Goal: Information Seeking & Learning: Learn about a topic

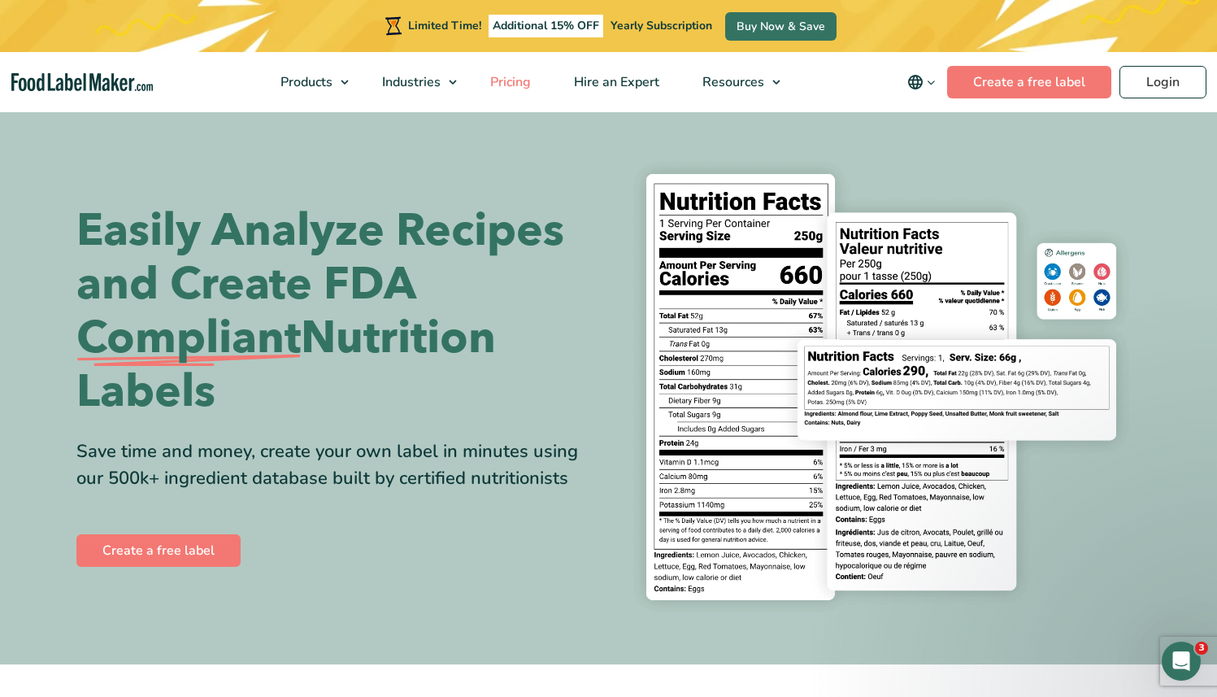
click at [507, 83] on span "Pricing" at bounding box center [508, 82] width 47 height 18
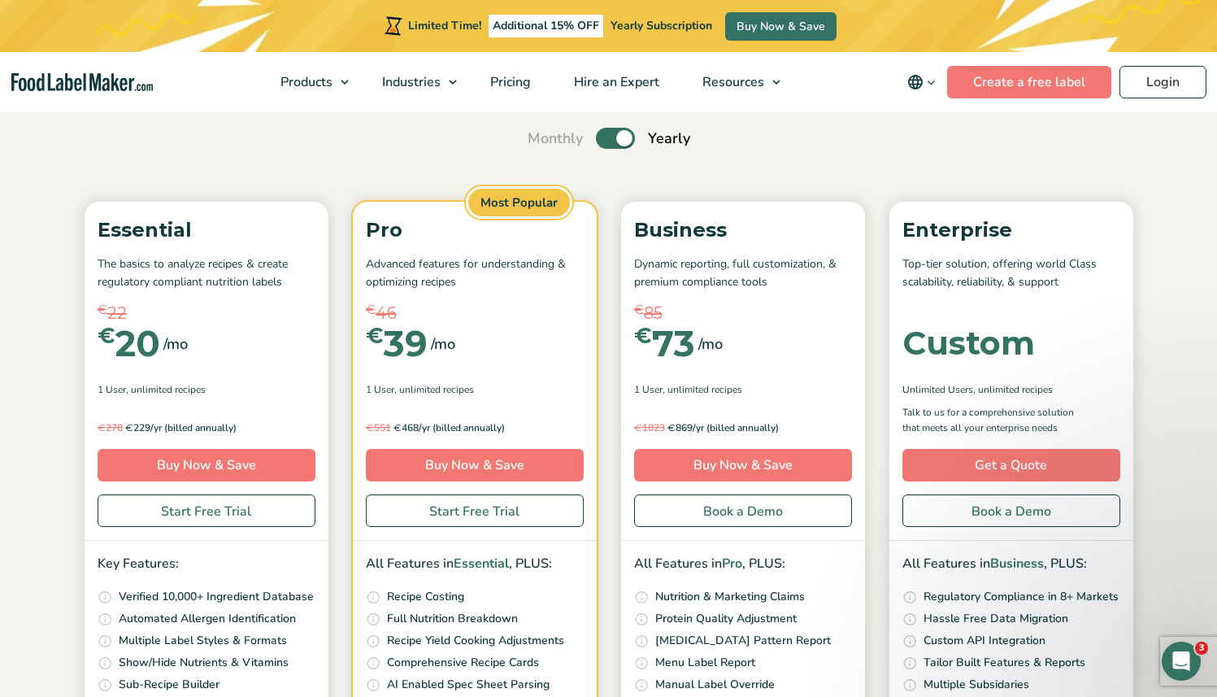
scroll to position [146, 0]
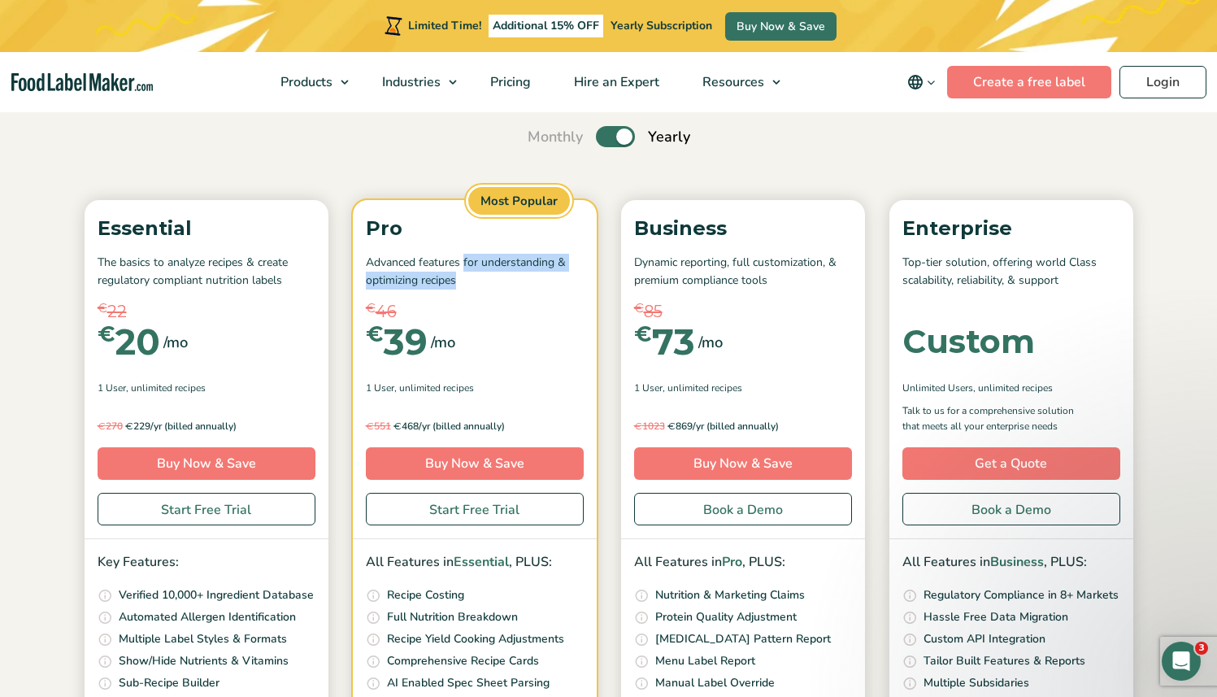
drag, startPoint x: 463, startPoint y: 265, endPoint x: 489, endPoint y: 278, distance: 29.1
click at [489, 278] on p "Advanced features for understanding & optimizing recipes" at bounding box center [475, 272] width 218 height 37
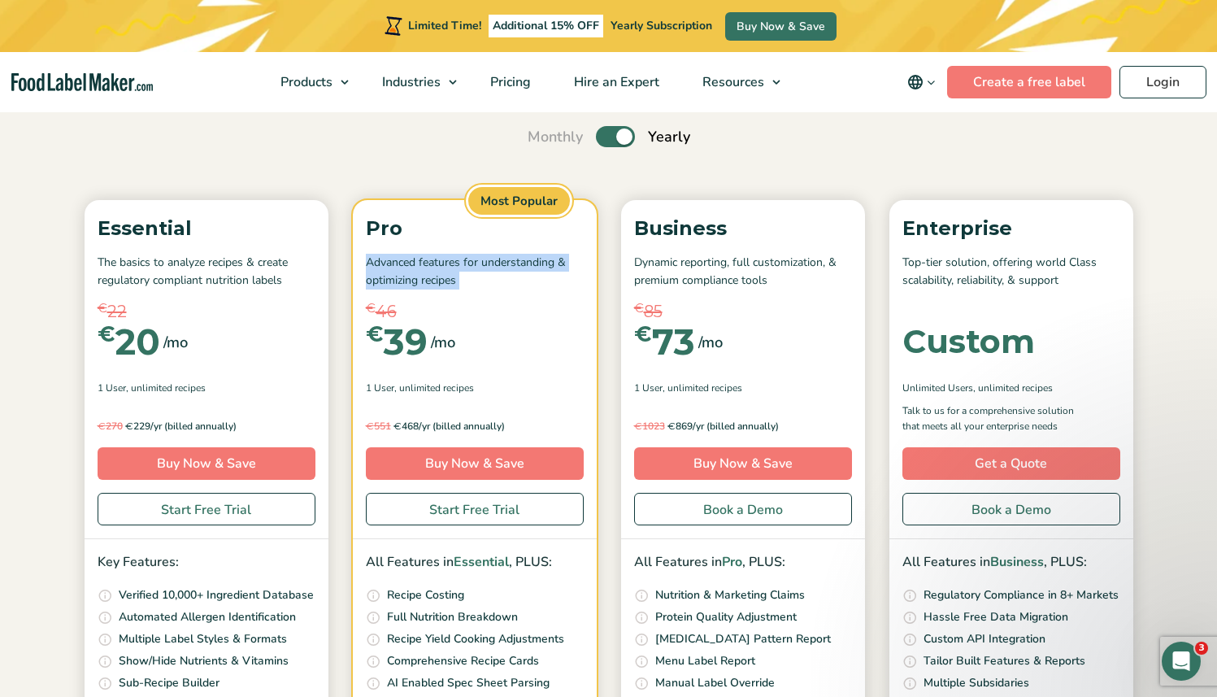
click at [522, 285] on p "Advanced features for understanding & optimizing recipes" at bounding box center [475, 272] width 218 height 37
click at [280, 279] on p "The basics to analyze recipes & create regulatory compliant nutrition labels" at bounding box center [207, 272] width 218 height 37
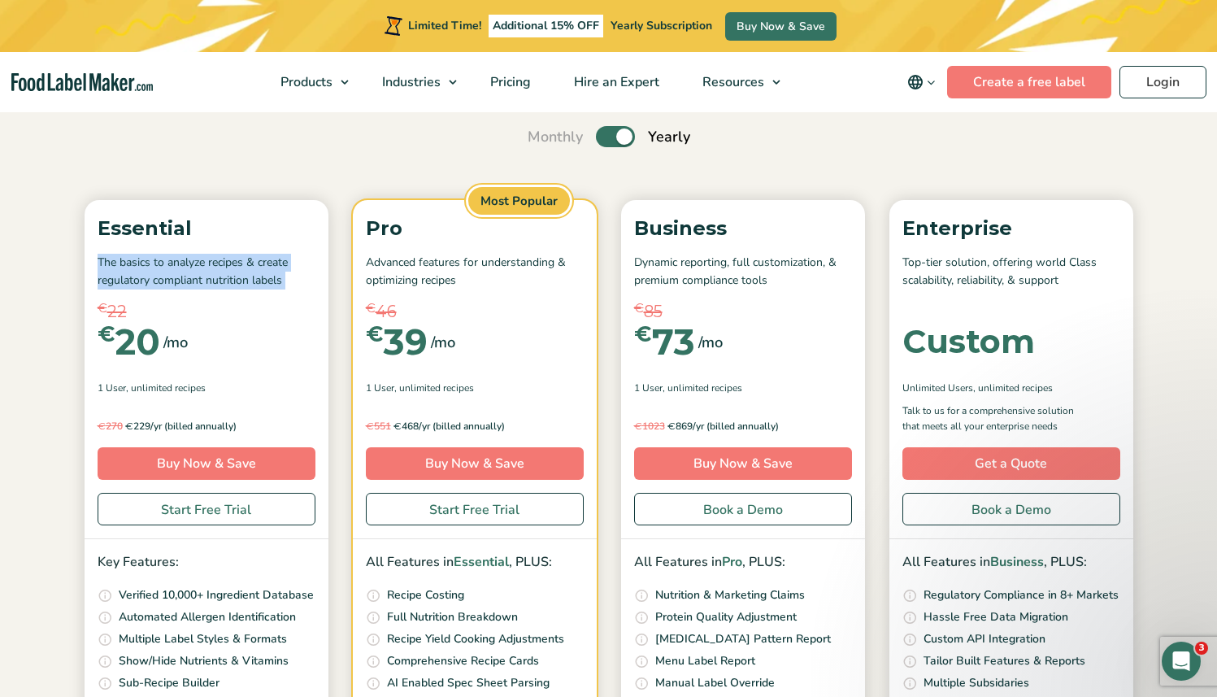
click at [280, 279] on p "The basics to analyze recipes & create regulatory compliant nutrition labels" at bounding box center [207, 272] width 218 height 37
click at [278, 299] on del "€ 22" at bounding box center [207, 311] width 218 height 24
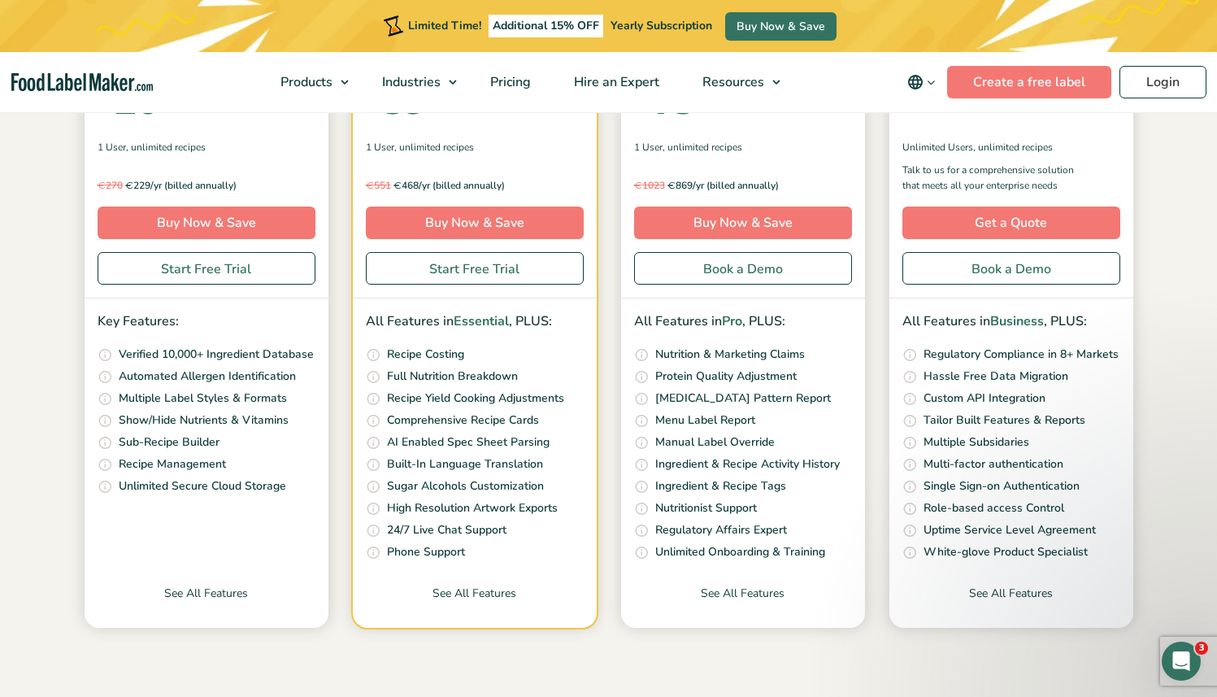
scroll to position [389, 0]
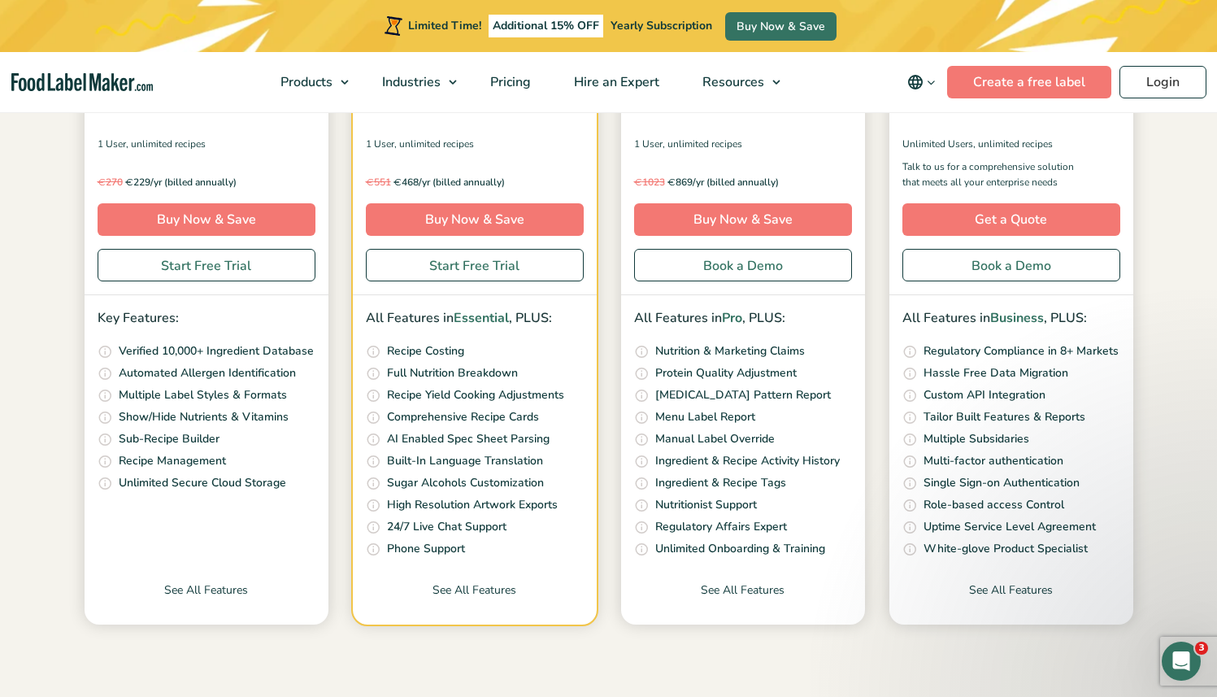
click at [431, 397] on p "Recipe Yield Cooking Adjustments" at bounding box center [475, 395] width 177 height 18
click at [432, 415] on p "Comprehensive Recipe Cards" at bounding box center [463, 417] width 152 height 18
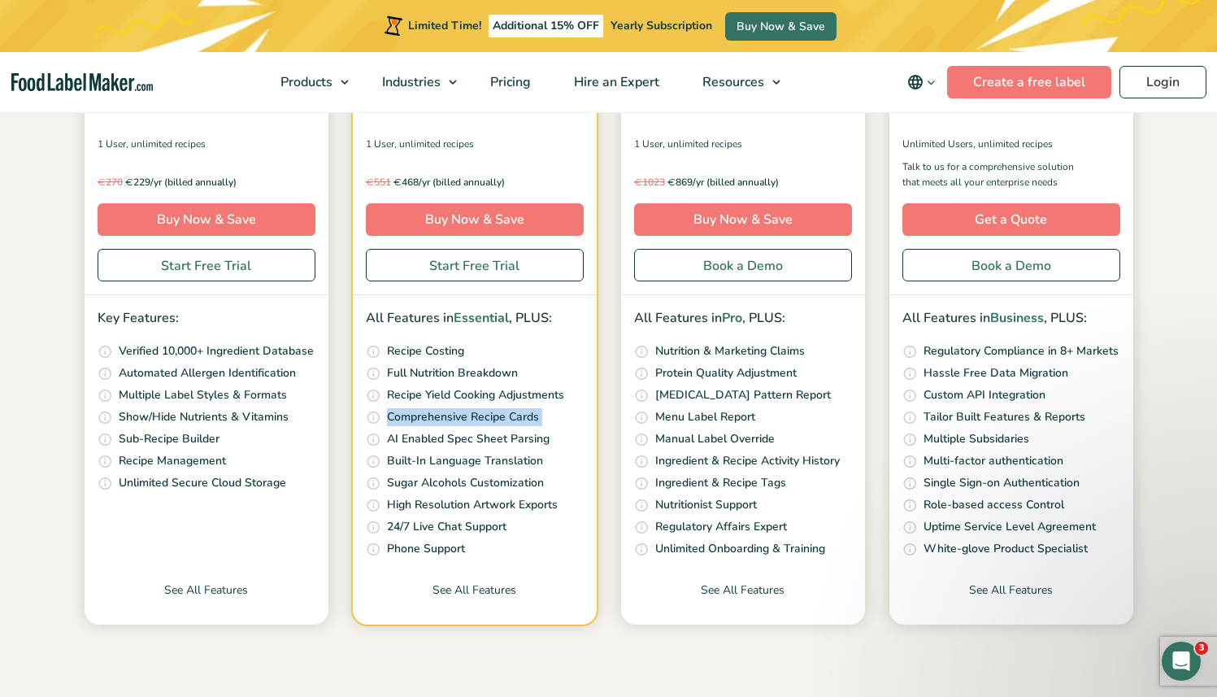
click at [432, 415] on p "Comprehensive Recipe Cards" at bounding box center [463, 417] width 152 height 18
click at [480, 445] on p "AI Enabled Spec Sheet Parsing" at bounding box center [468, 439] width 163 height 18
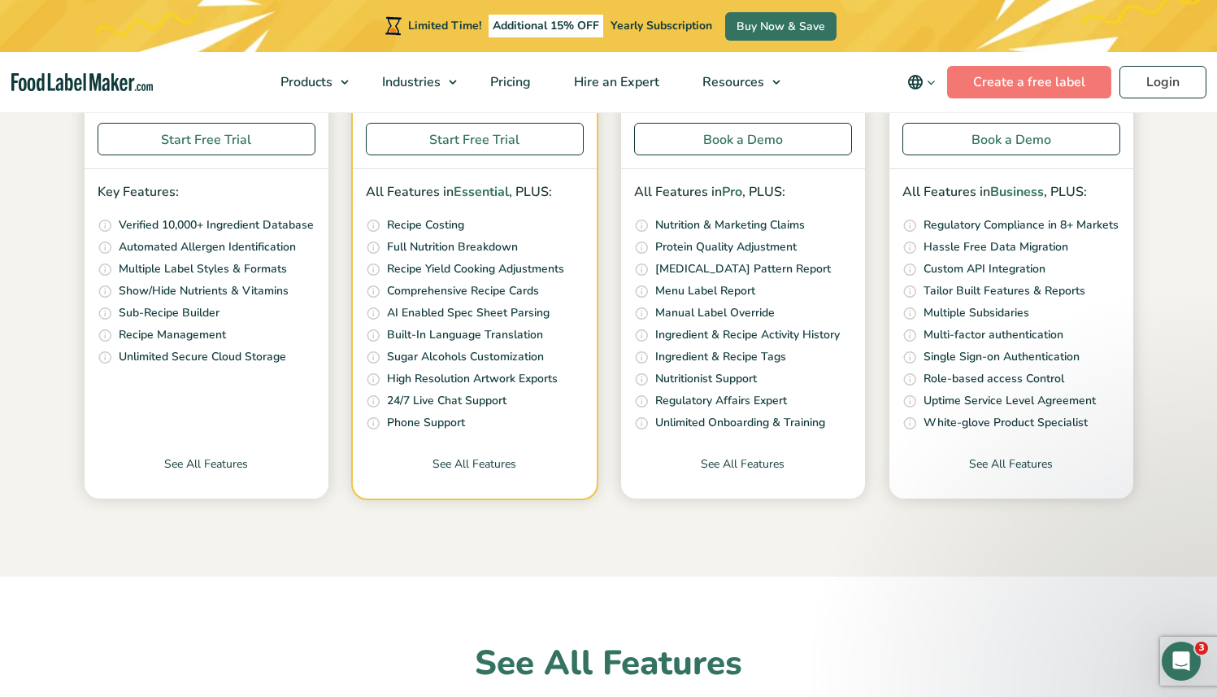
scroll to position [424, 0]
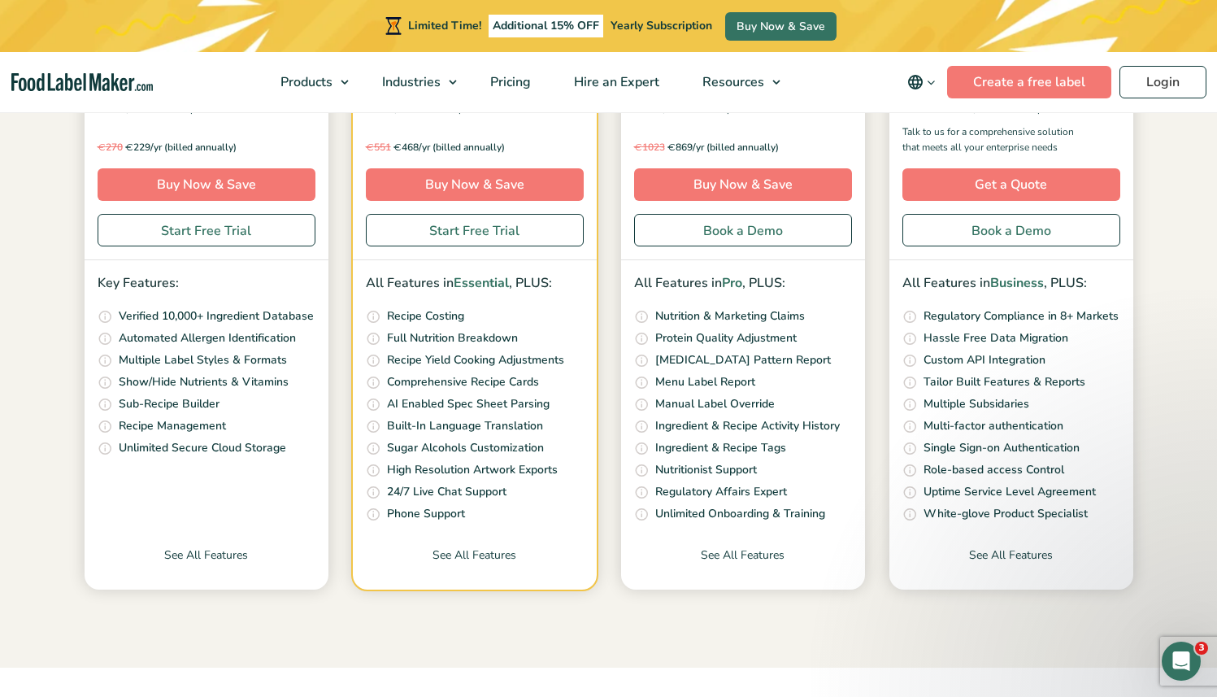
click at [427, 426] on p "Built-In Language Translation" at bounding box center [465, 426] width 156 height 18
click at [456, 450] on p "Sugar Alcohols Customization" at bounding box center [465, 448] width 157 height 18
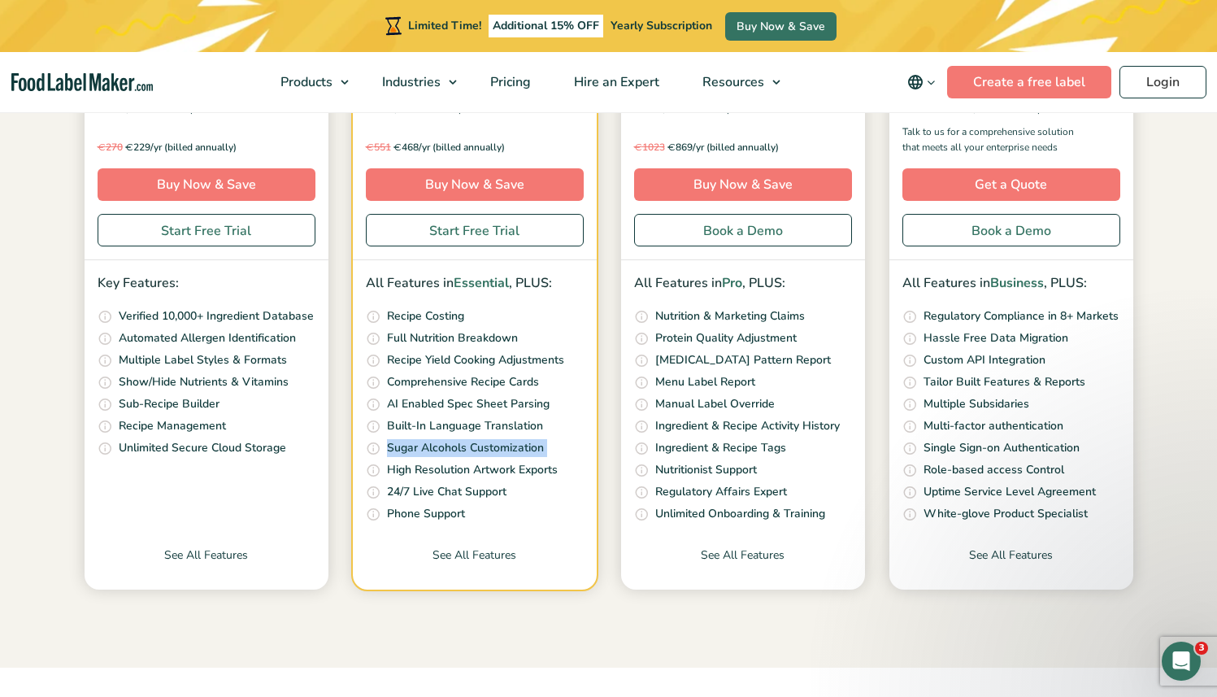
click at [456, 450] on p "Sugar Alcohols Customization" at bounding box center [465, 448] width 157 height 18
click at [477, 472] on p "High Resolution Artwork Exports" at bounding box center [472, 470] width 171 height 18
click at [475, 457] on li "Customize how you show Sugar Alcohol on your label if you are making a sugar re…" at bounding box center [475, 448] width 218 height 19
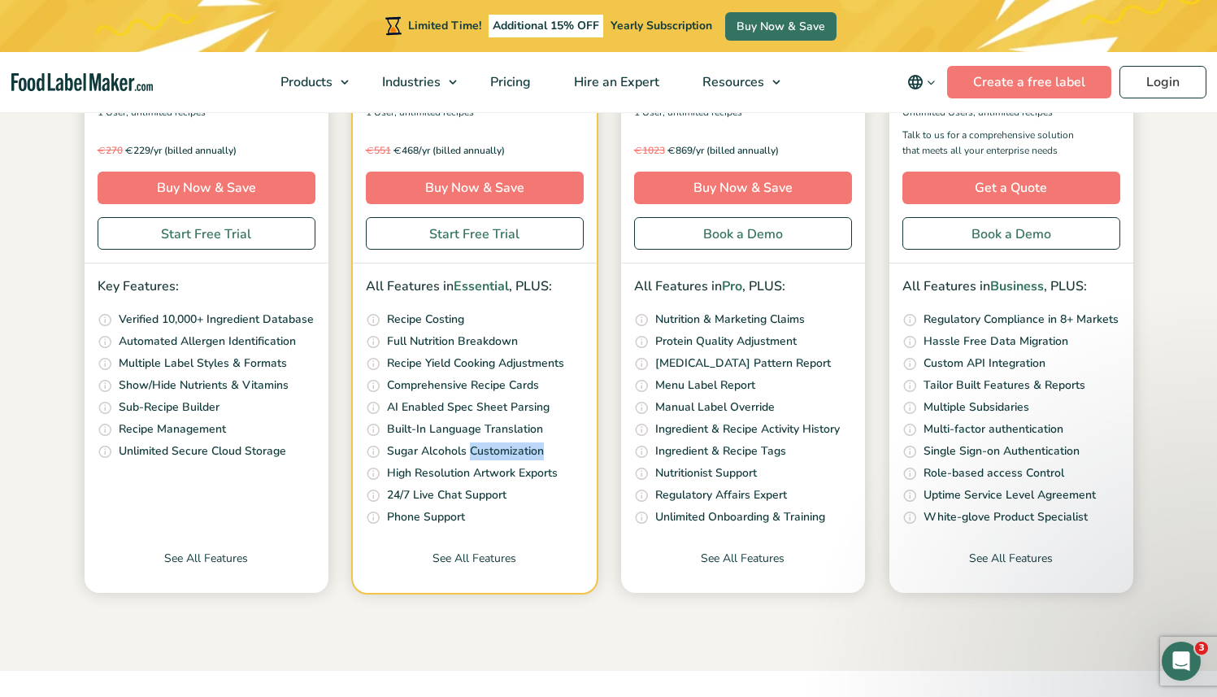
click at [475, 457] on p "Sugar Alcohols Customization" at bounding box center [465, 451] width 157 height 18
click at [465, 474] on p "High Resolution Artwork Exports" at bounding box center [472, 473] width 171 height 18
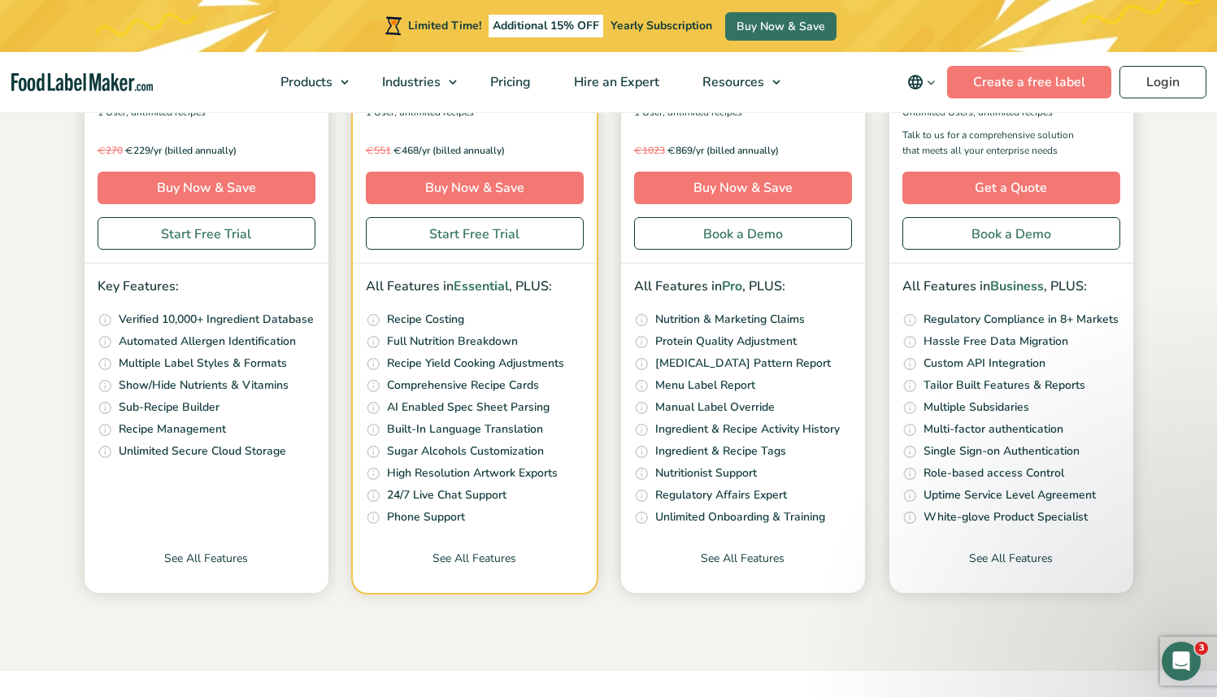
click at [506, 488] on p "24/7 Live Chat Support" at bounding box center [447, 495] width 120 height 18
click at [528, 493] on li "Get help via live chat anytime of the day or night 24/7 Live Chat Support" at bounding box center [475, 495] width 218 height 19
click at [473, 511] on li "Schedule calls with our Nutrition Experts. Available Monday to Friday from 5 am…" at bounding box center [475, 517] width 218 height 19
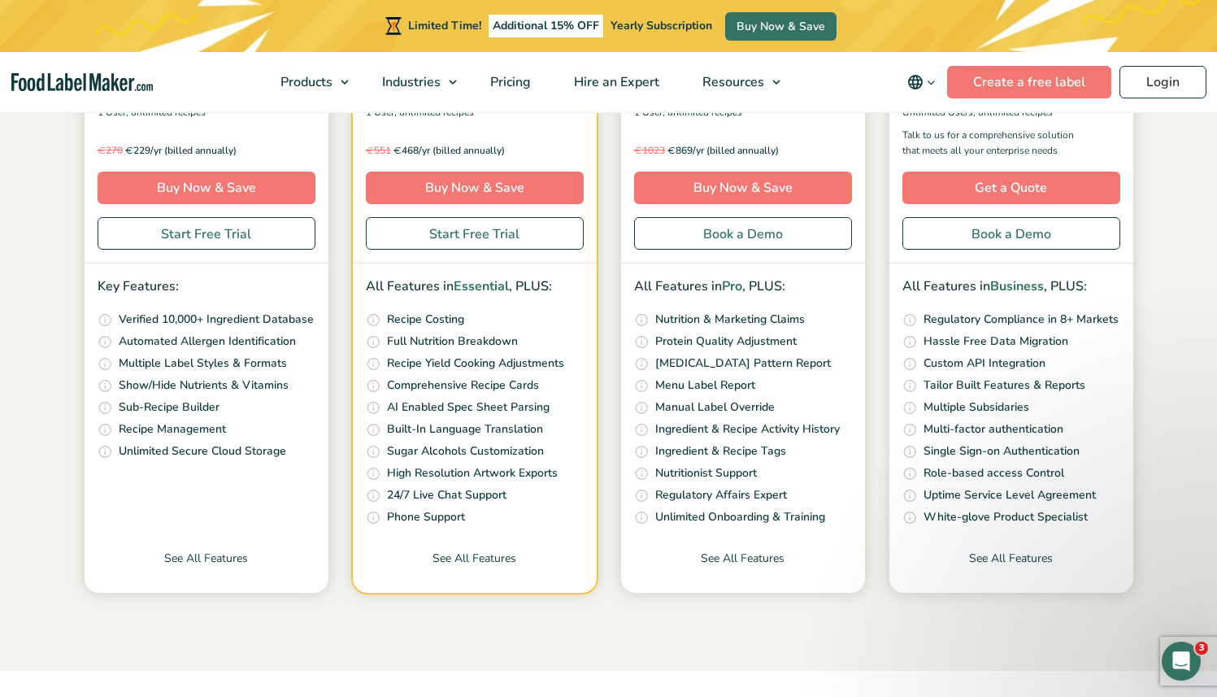
click at [473, 511] on li "Schedule calls with our Nutrition Experts. Available Monday to Friday from 5 am…" at bounding box center [475, 517] width 218 height 19
click at [553, 514] on li "Schedule calls with our Nutrition Experts. Available Monday to Friday from 5 am…" at bounding box center [475, 517] width 218 height 19
click at [1176, 659] on icon "Open Intercom Messenger" at bounding box center [1179, 658] width 27 height 27
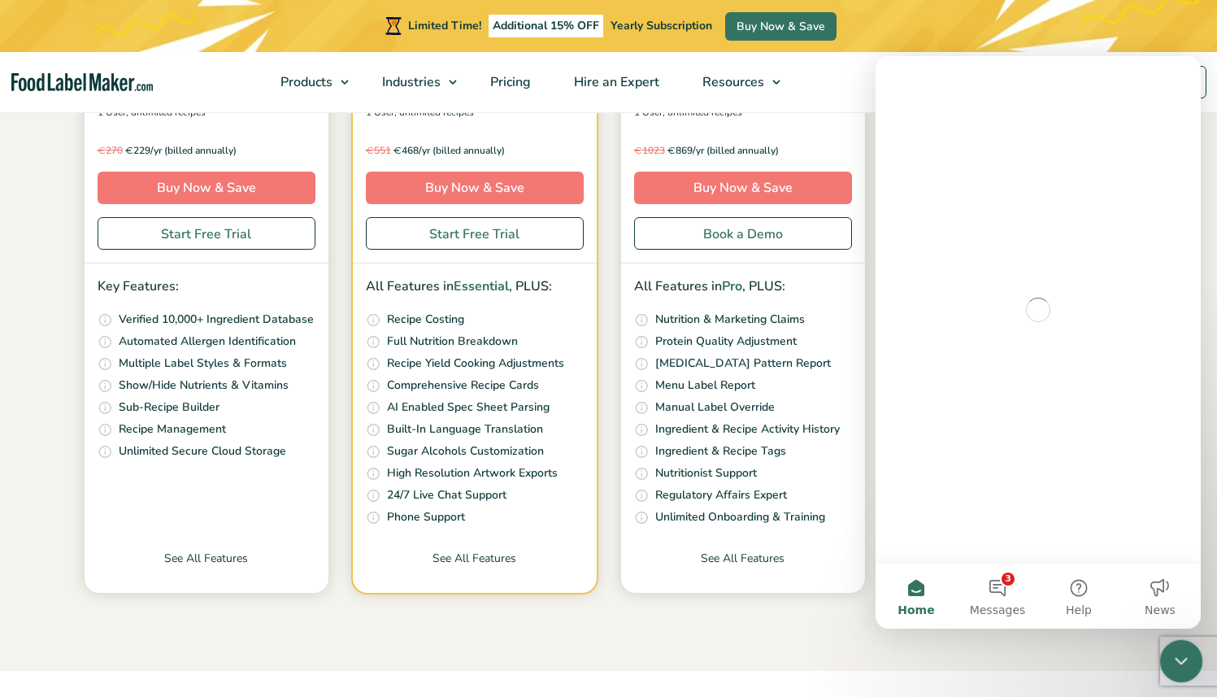
scroll to position [0, 0]
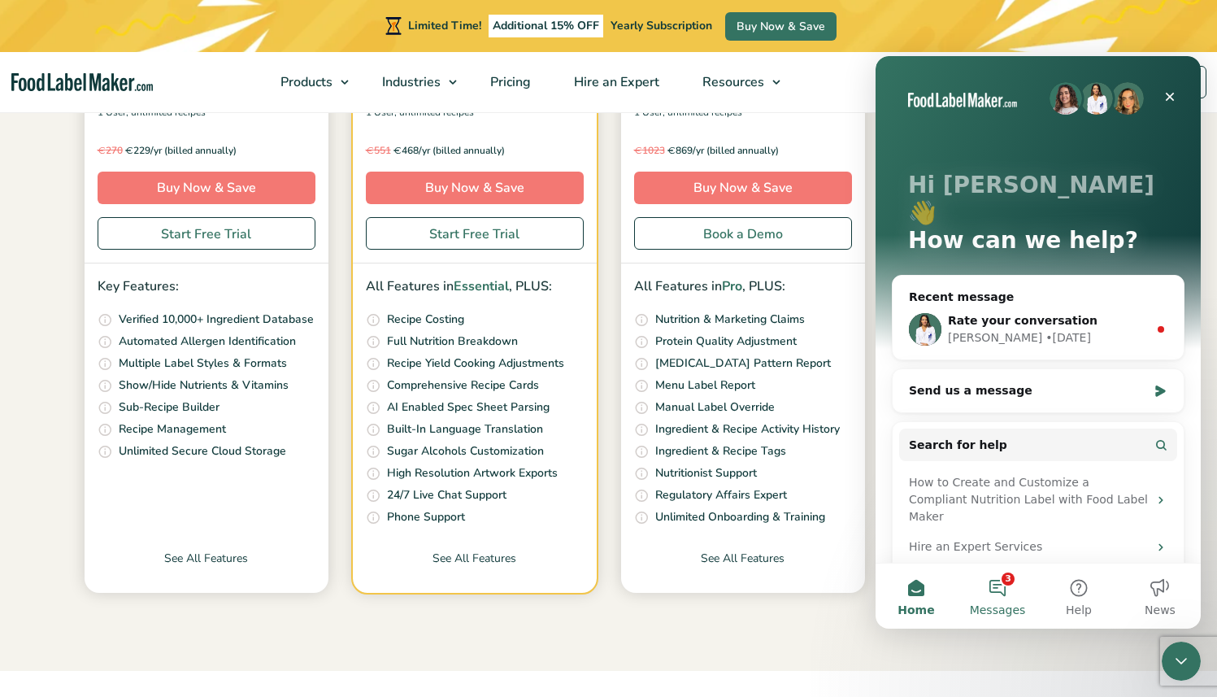
click at [1006, 602] on button "3 Messages" at bounding box center [997, 595] width 81 height 65
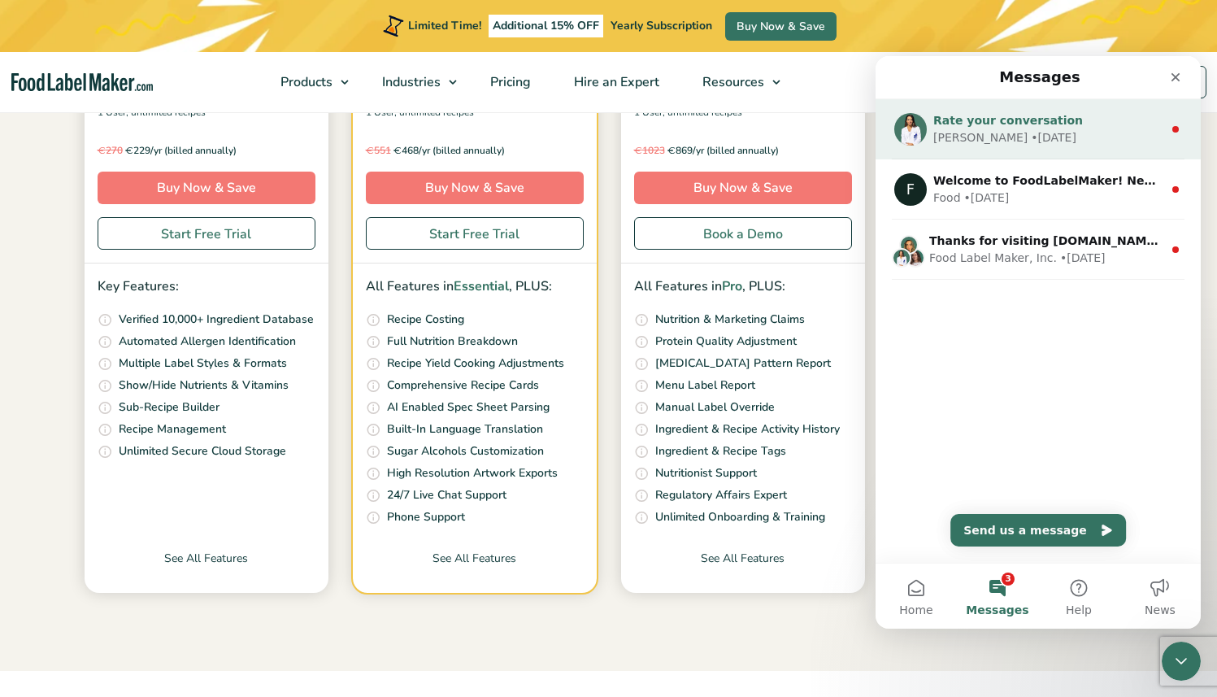
click at [1049, 130] on div "Rana • 4d ago" at bounding box center [1047, 137] width 229 height 17
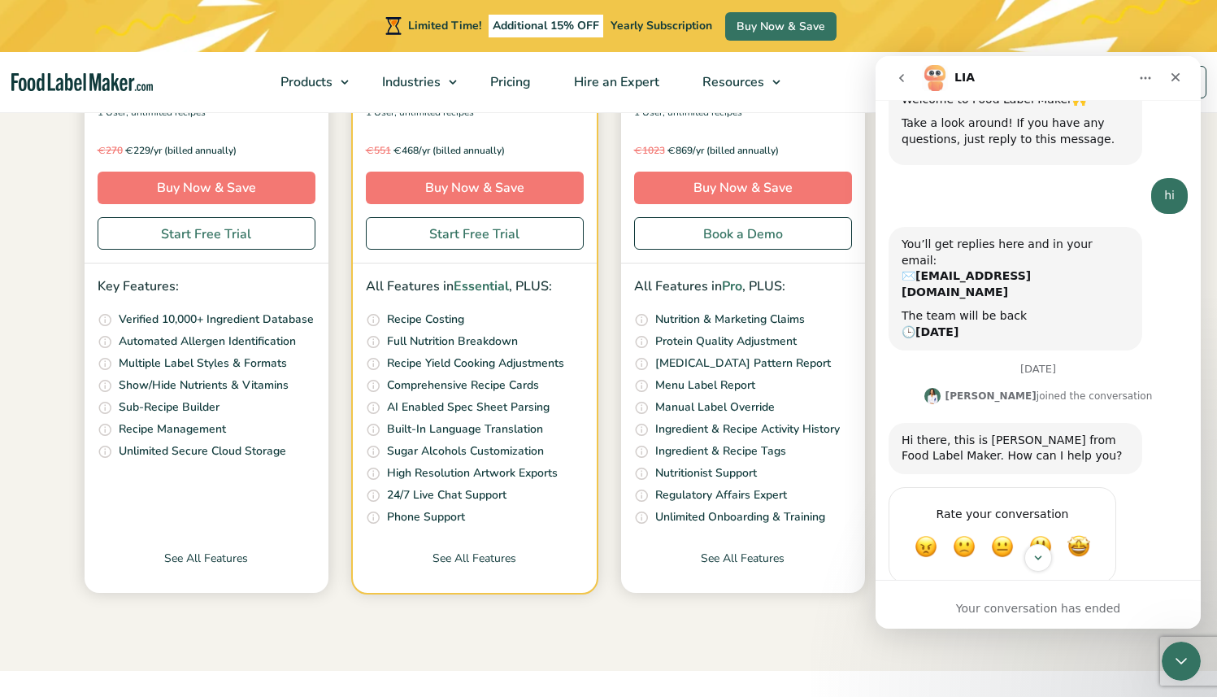
scroll to position [96, 0]
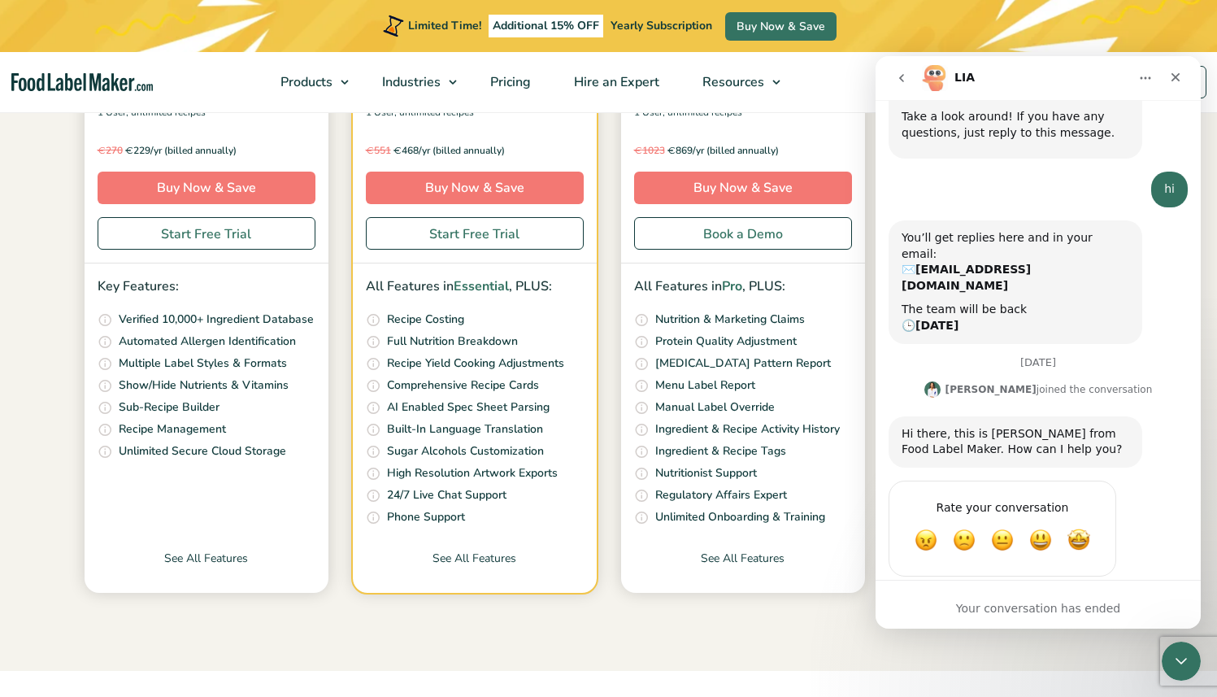
click at [906, 85] on button "go back" at bounding box center [901, 78] width 31 height 31
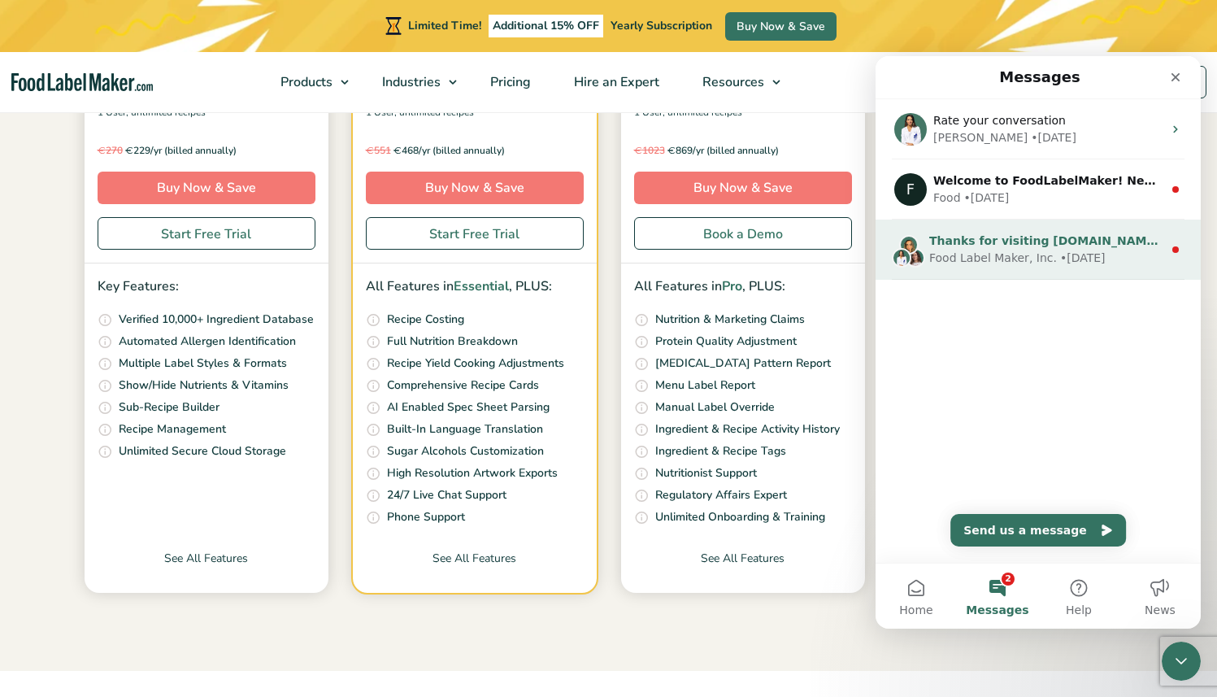
click at [1041, 250] on div "Food Label Maker, Inc." at bounding box center [993, 258] width 128 height 17
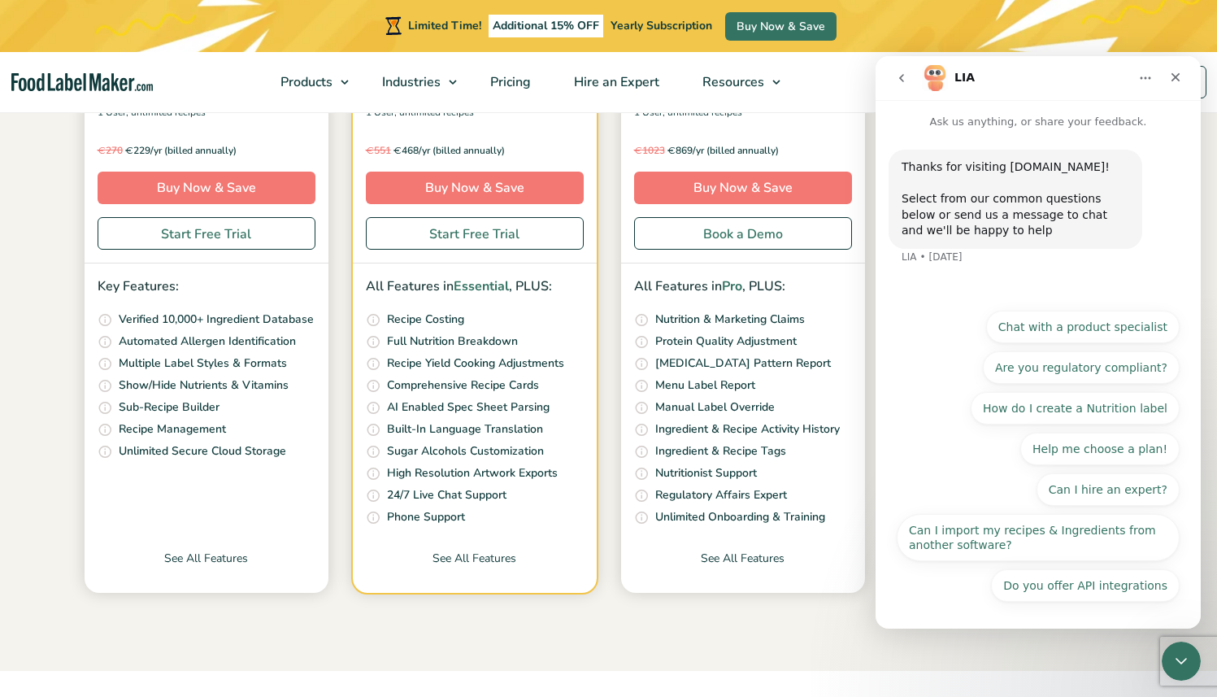
scroll to position [770, 0]
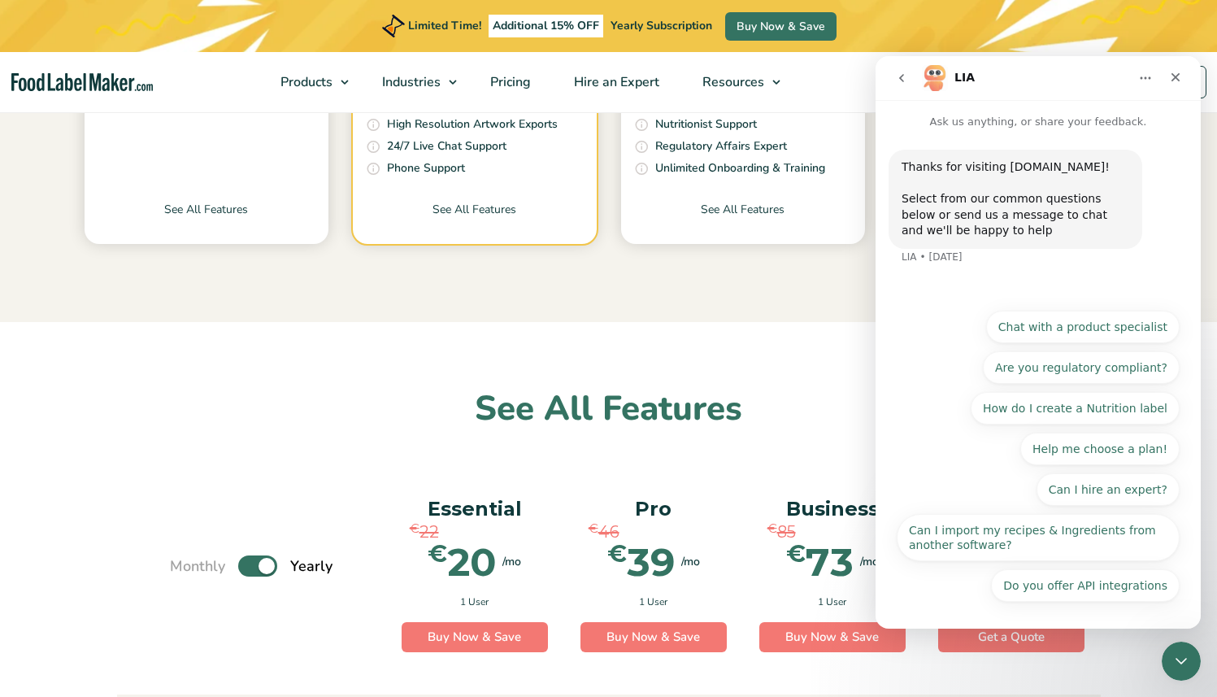
click at [906, 76] on icon "go back" at bounding box center [901, 78] width 13 height 13
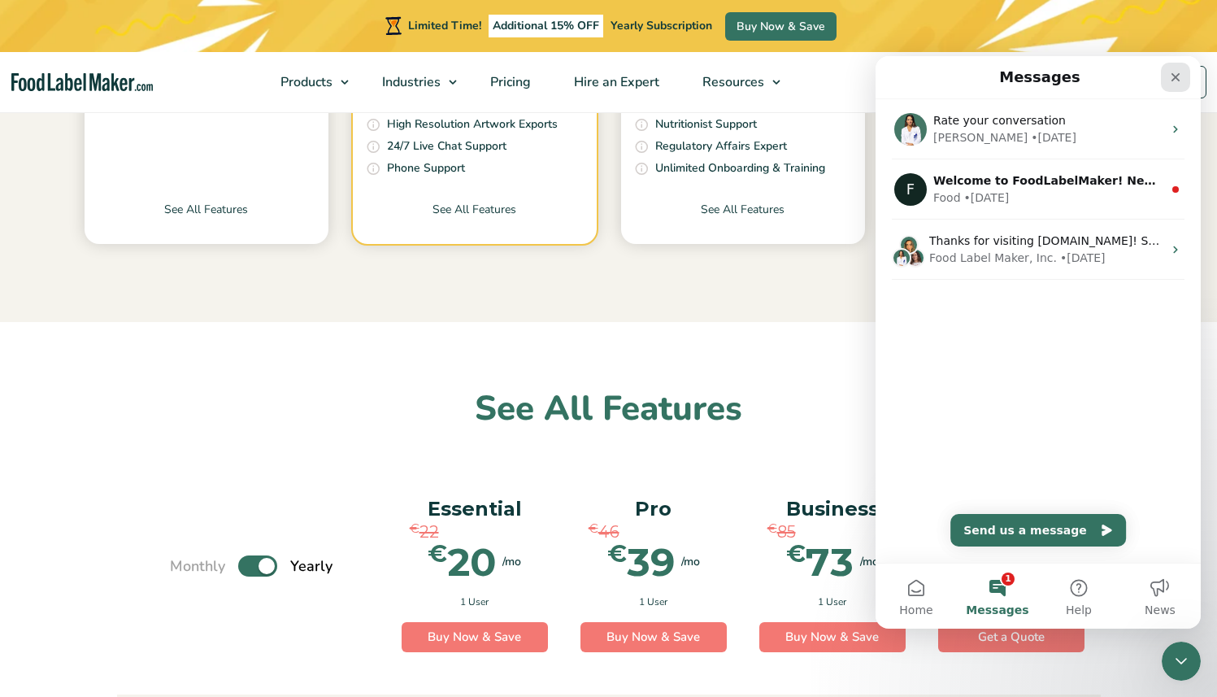
click at [1174, 80] on icon "Close" at bounding box center [1175, 77] width 13 height 13
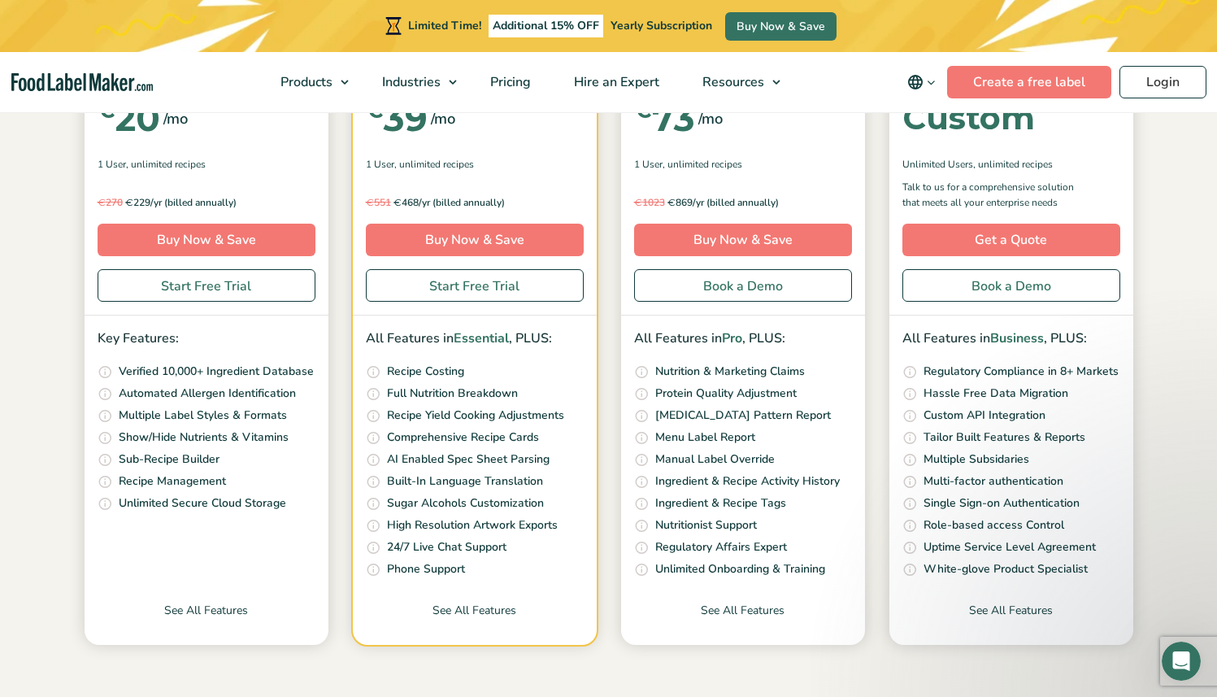
scroll to position [367, 0]
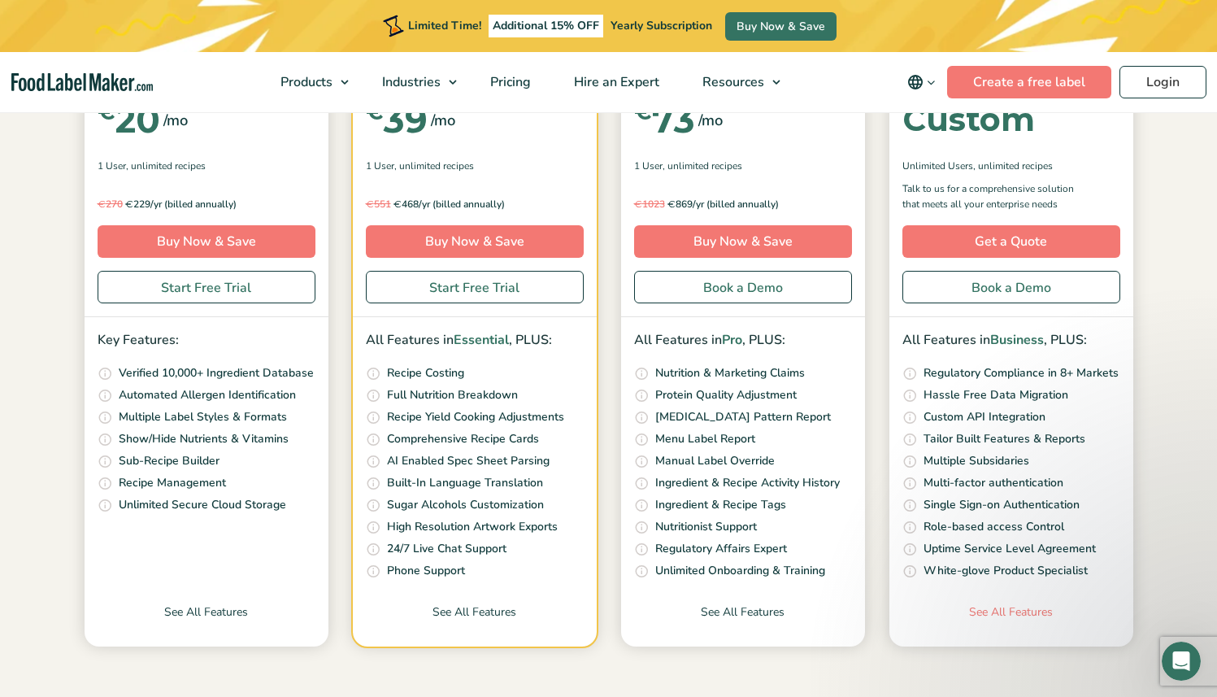
click at [986, 606] on link "See All Features" at bounding box center [1011, 624] width 244 height 43
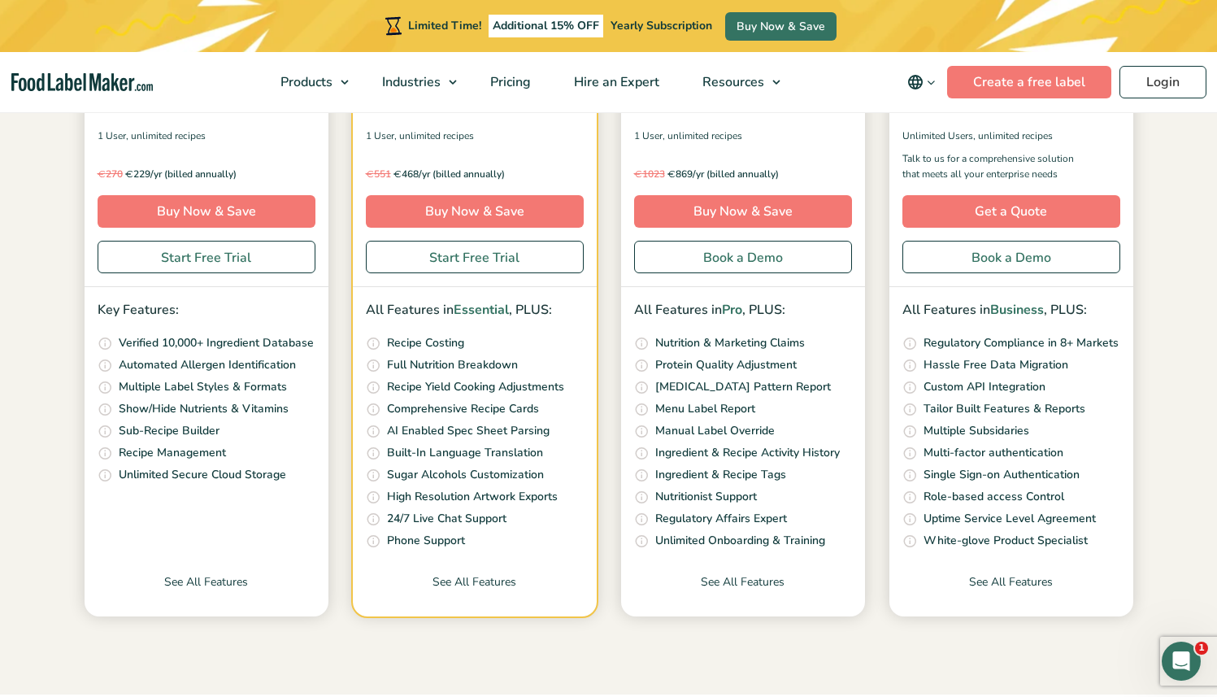
scroll to position [405, 0]
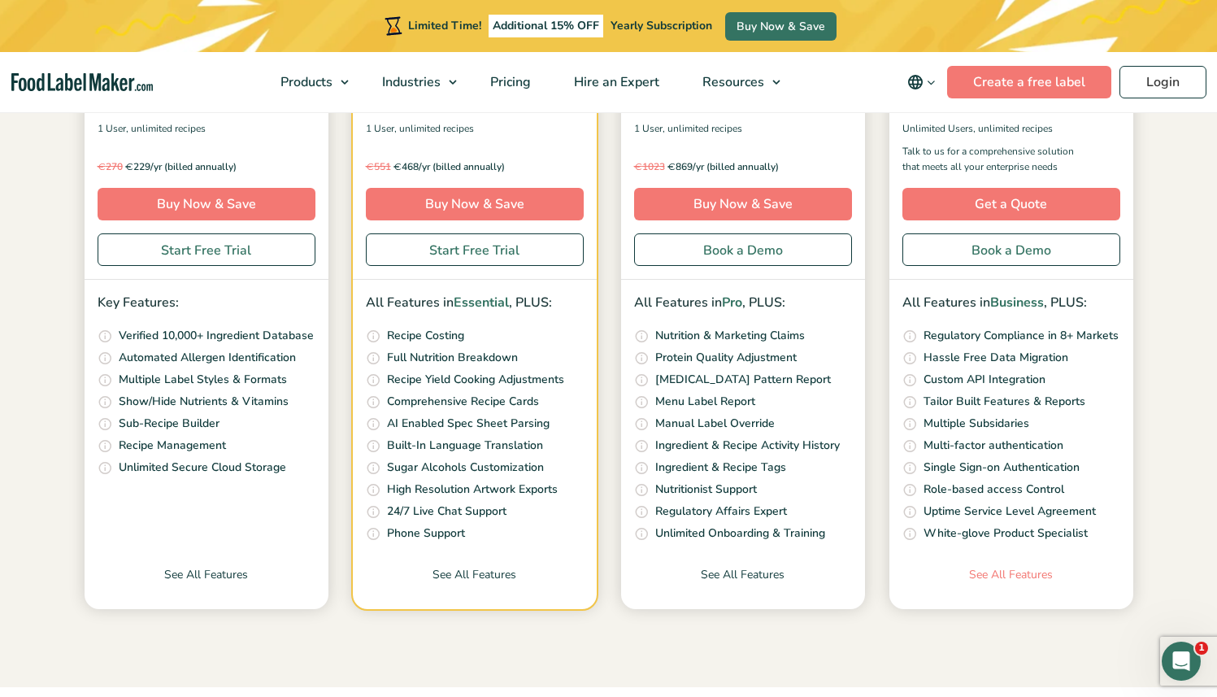
click at [1007, 581] on link "See All Features" at bounding box center [1011, 587] width 244 height 43
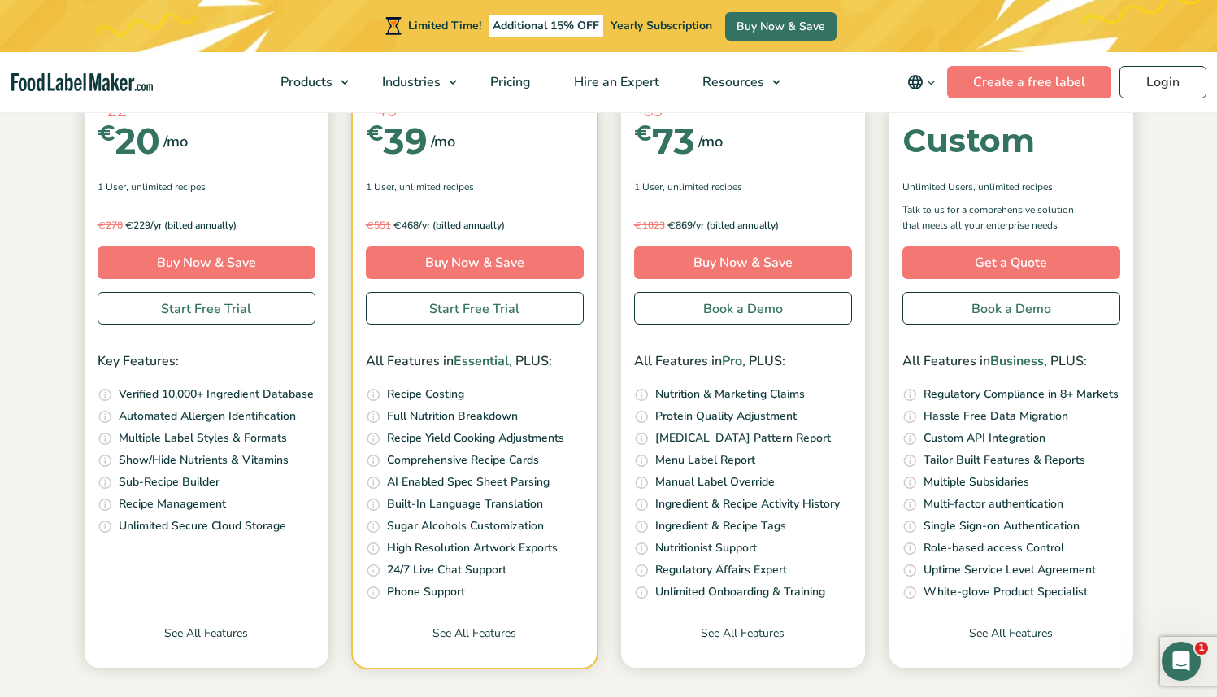
scroll to position [346, 0]
click at [457, 529] on p "Sugar Alcohols Customization" at bounding box center [465, 526] width 157 height 18
click at [533, 524] on p "Sugar Alcohols Customization" at bounding box center [465, 526] width 157 height 18
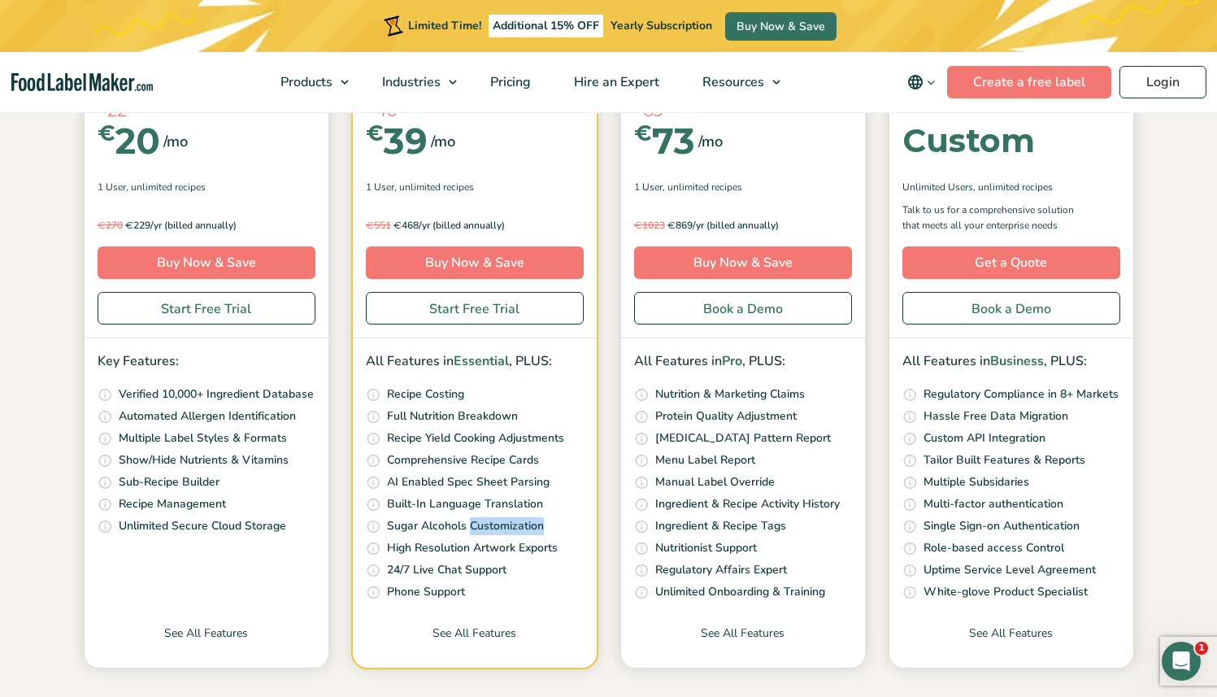
click at [533, 524] on p "Sugar Alcohols Customization" at bounding box center [465, 526] width 157 height 18
click at [562, 519] on li "Customize how you show Sugar Alcohol on your label if you are making a sugar re…" at bounding box center [475, 526] width 218 height 19
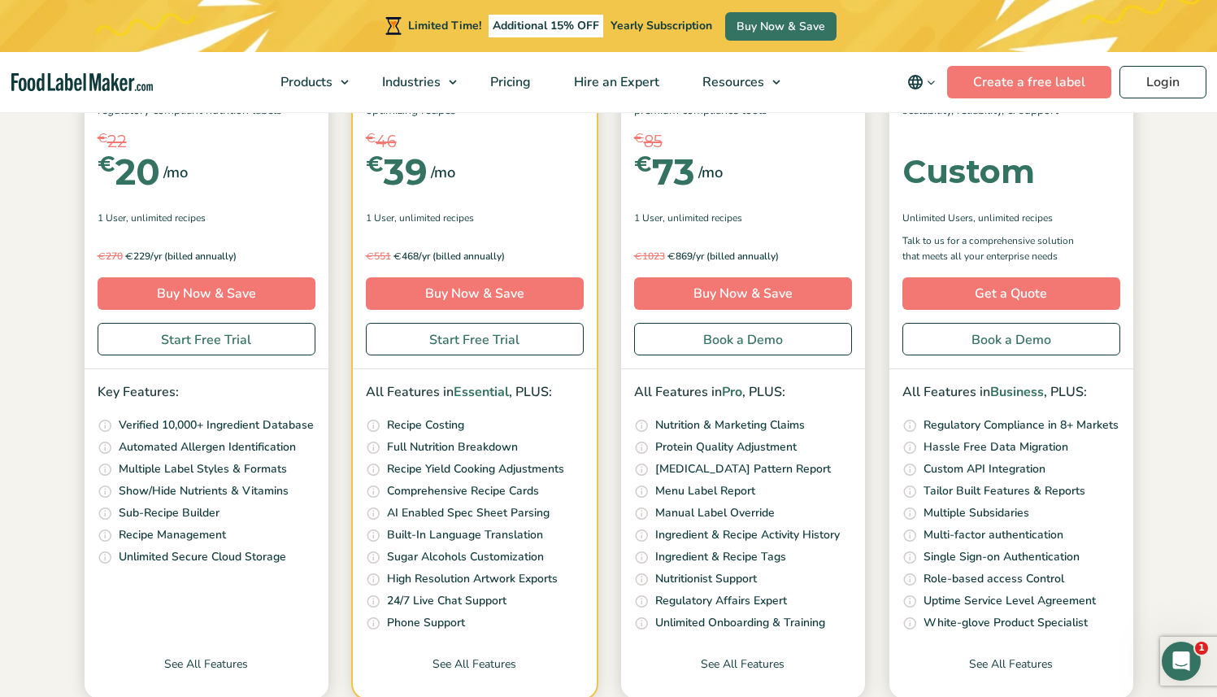
scroll to position [315, 0]
click at [536, 531] on p "Built-In Language Translation" at bounding box center [465, 536] width 156 height 18
click at [536, 532] on p "Built-In Language Translation" at bounding box center [465, 536] width 156 height 18
click at [565, 549] on li "Customize how you show Sugar Alcohol on your label if you are making a sugar re…" at bounding box center [475, 558] width 218 height 19
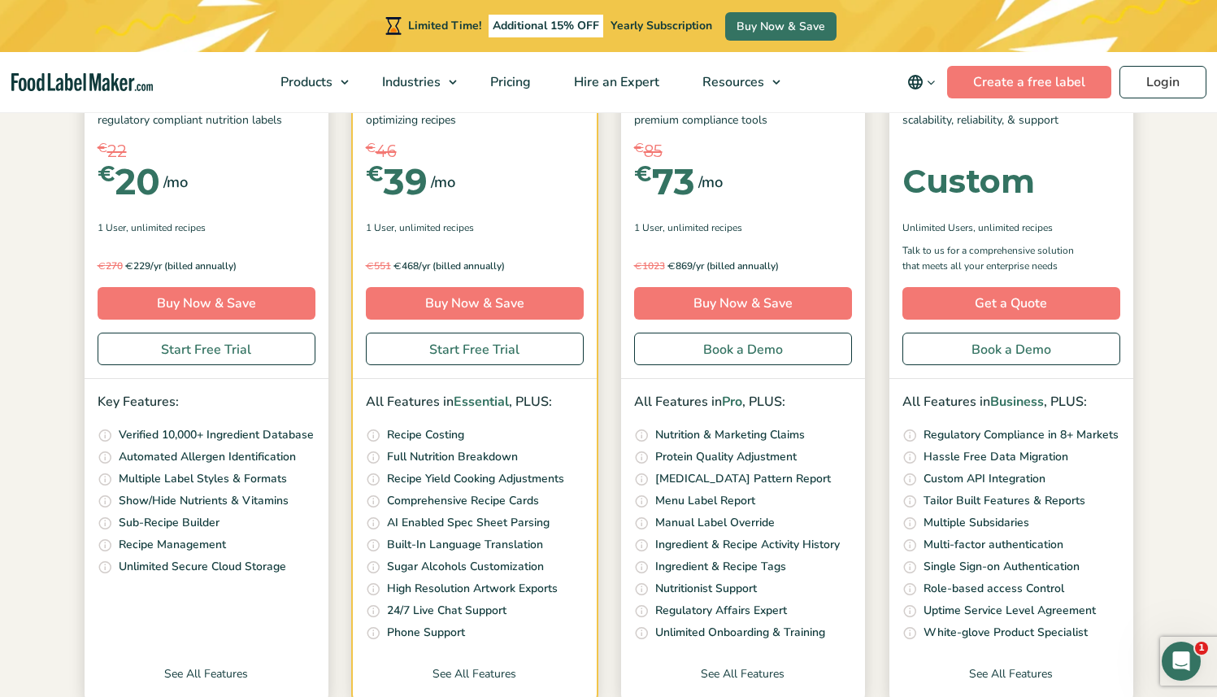
scroll to position [286, 0]
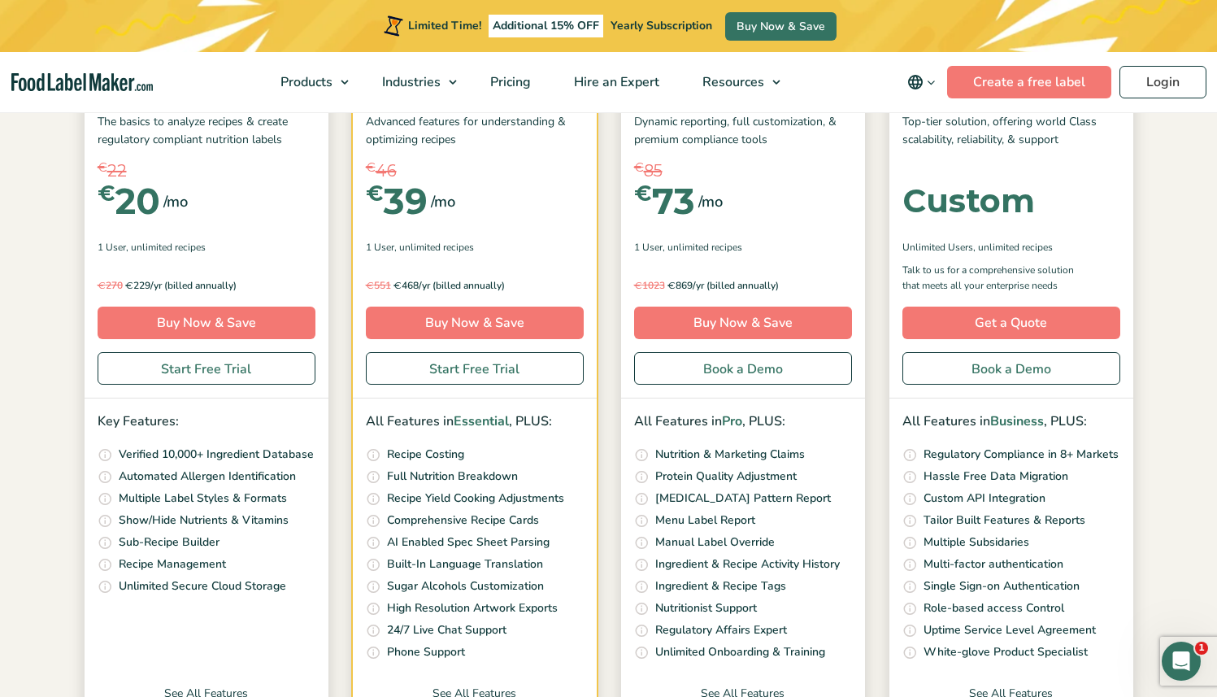
click at [219, 476] on p "Automated Allergen Identification" at bounding box center [207, 476] width 177 height 18
click at [214, 498] on p "Multiple Label Styles & Formats" at bounding box center [203, 498] width 168 height 18
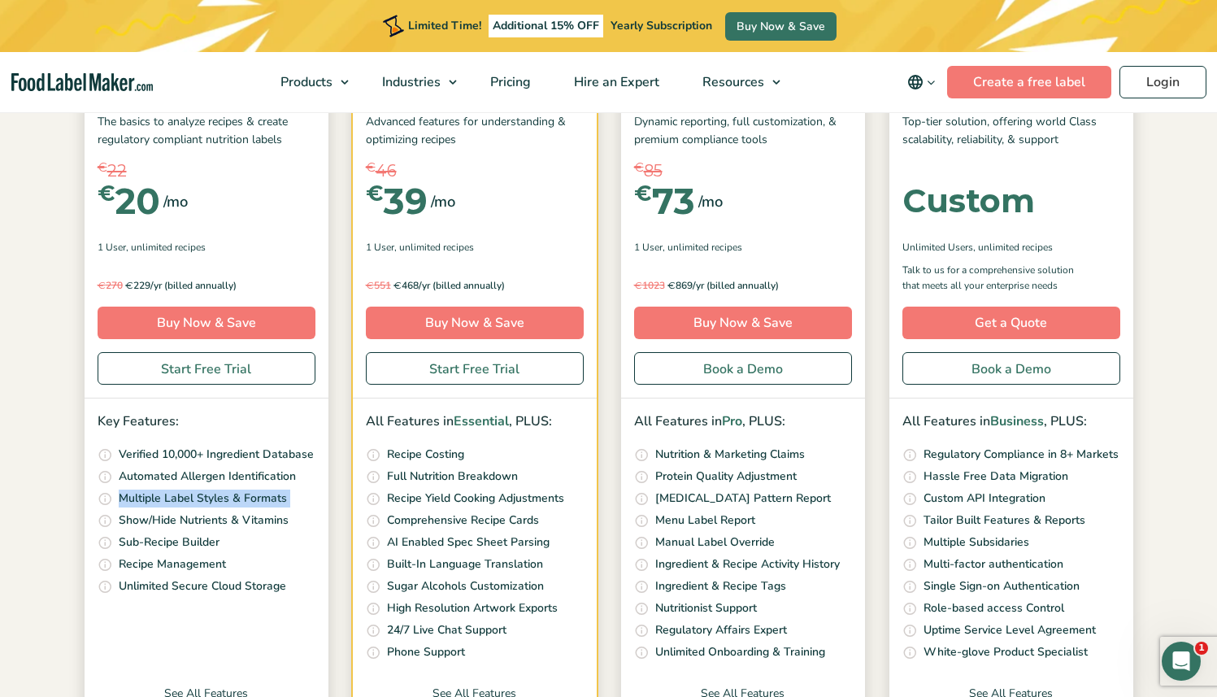
click at [214, 498] on p "Multiple Label Styles & Formats" at bounding box center [203, 498] width 168 height 18
click at [246, 477] on p "Automated Allergen Identification" at bounding box center [207, 476] width 177 height 18
click at [252, 501] on p "Multiple Label Styles & Formats" at bounding box center [203, 498] width 168 height 18
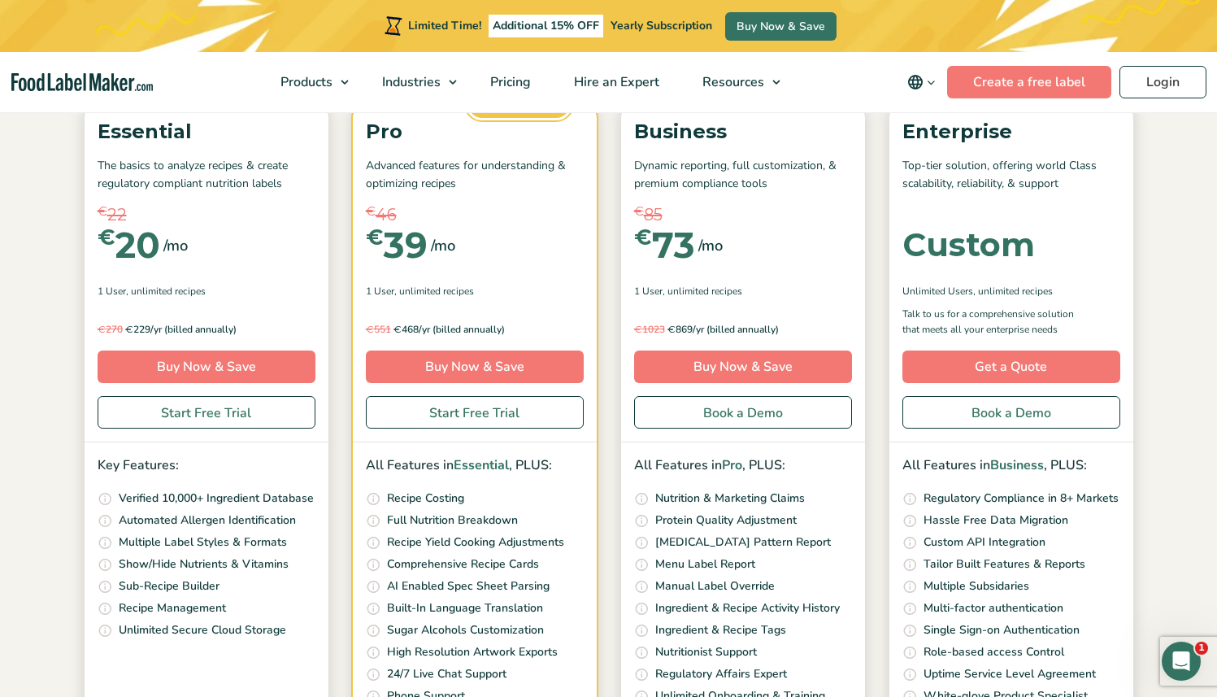
scroll to position [240, 0]
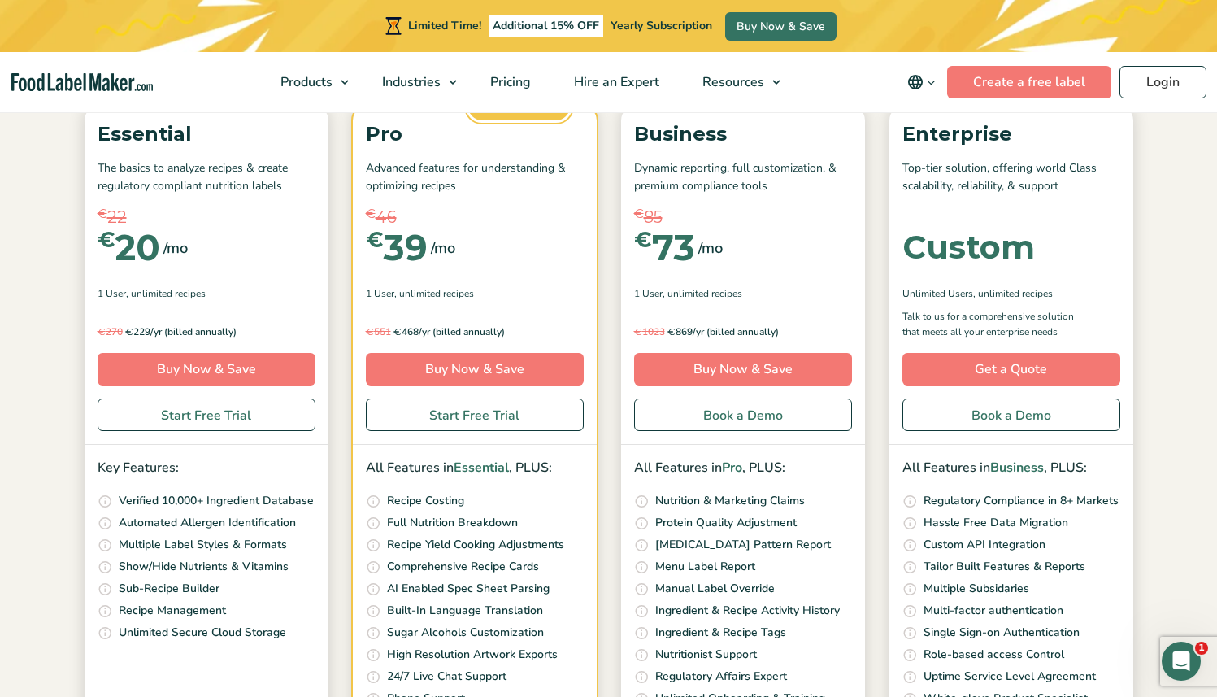
click at [193, 550] on p "Multiple Label Styles & Formats" at bounding box center [203, 545] width 168 height 18
click at [238, 558] on p "Show/Hide Nutrients & Vitamins" at bounding box center [204, 567] width 170 height 18
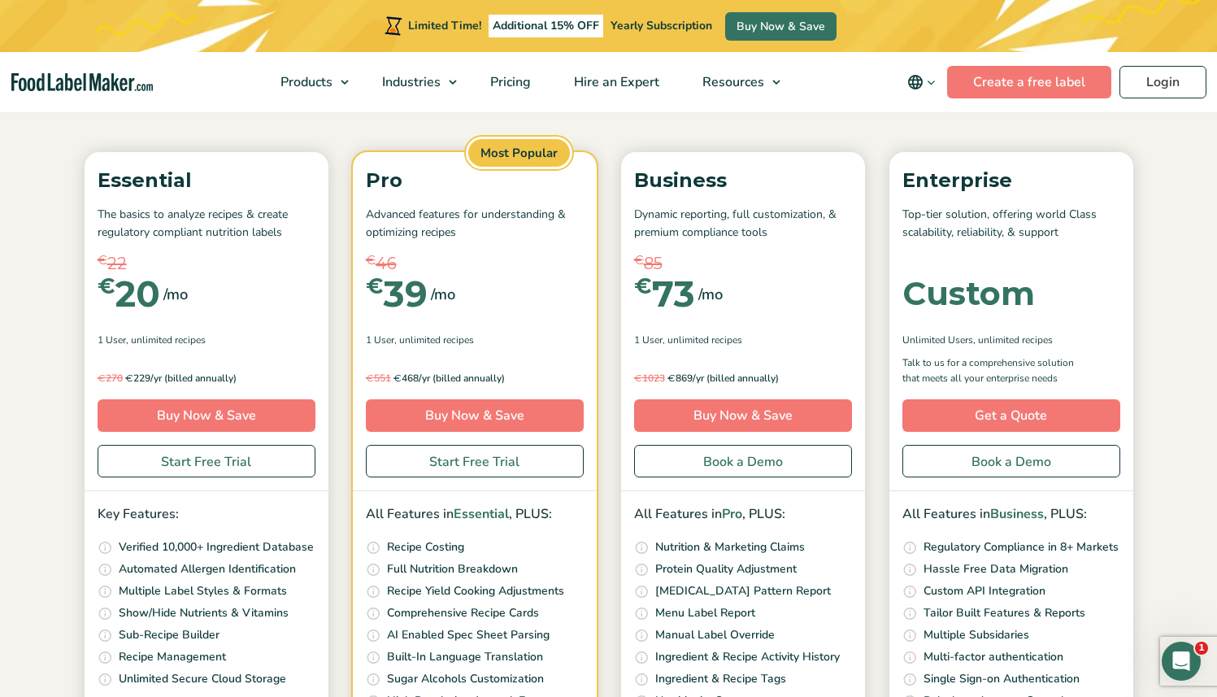
scroll to position [188, 0]
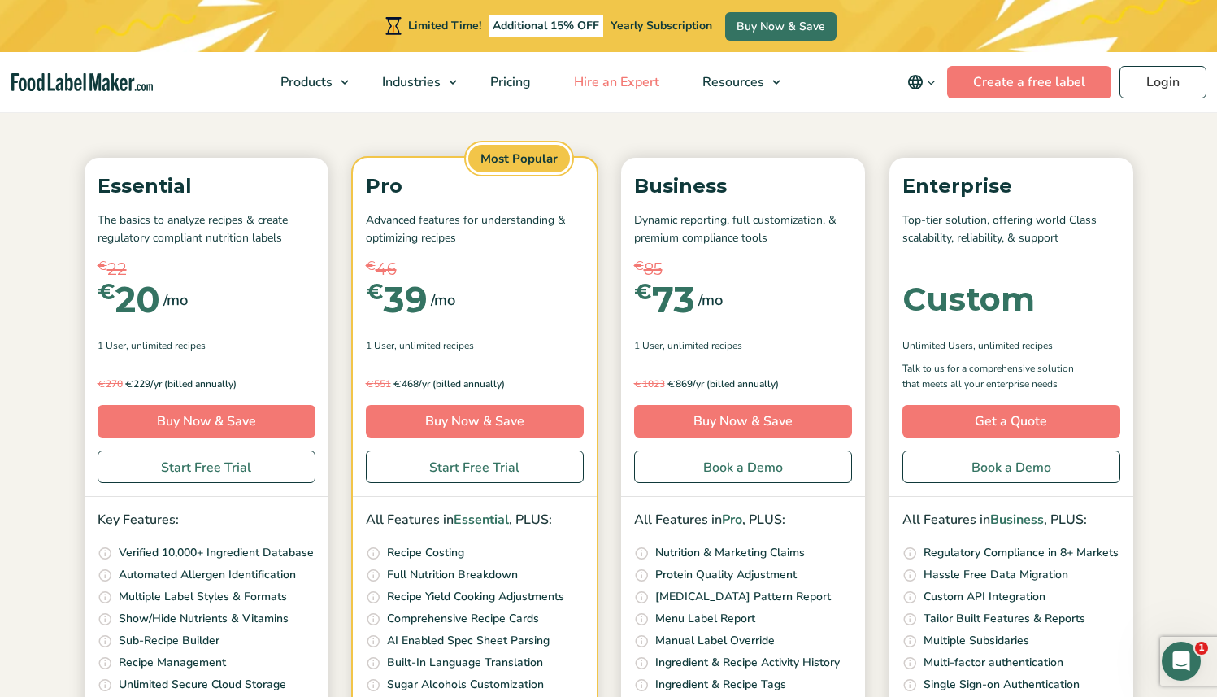
click at [598, 93] on link "Hire an Expert" at bounding box center [615, 82] width 124 height 60
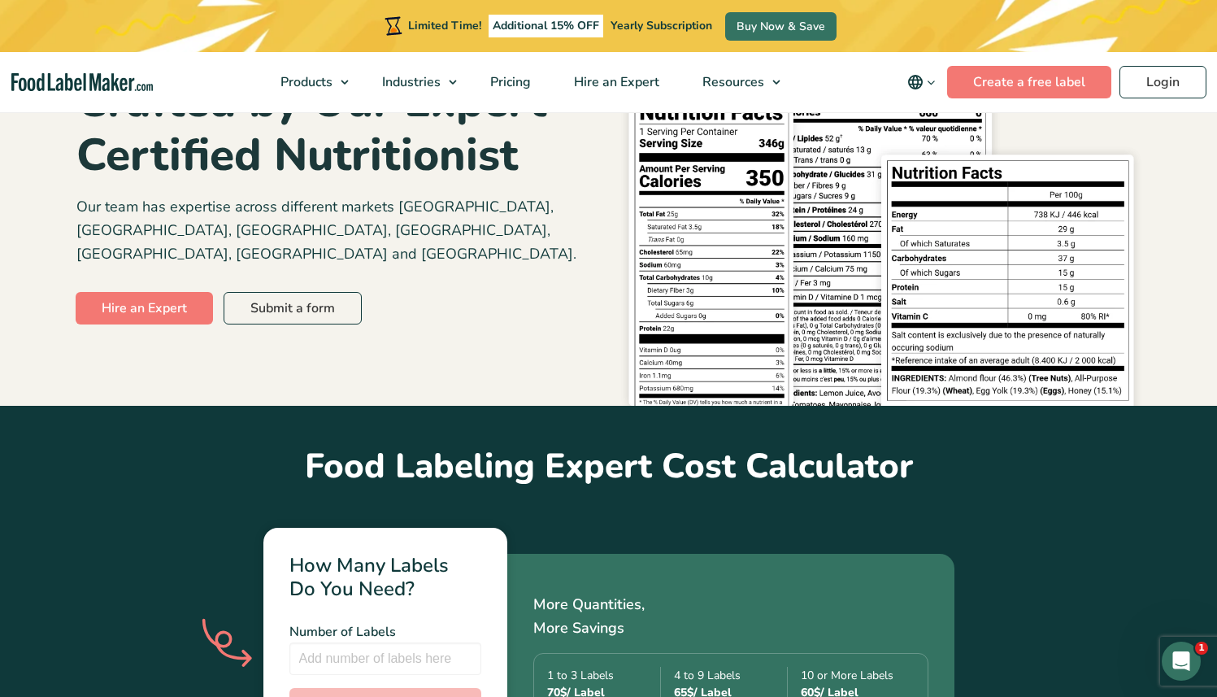
scroll to position [519, 0]
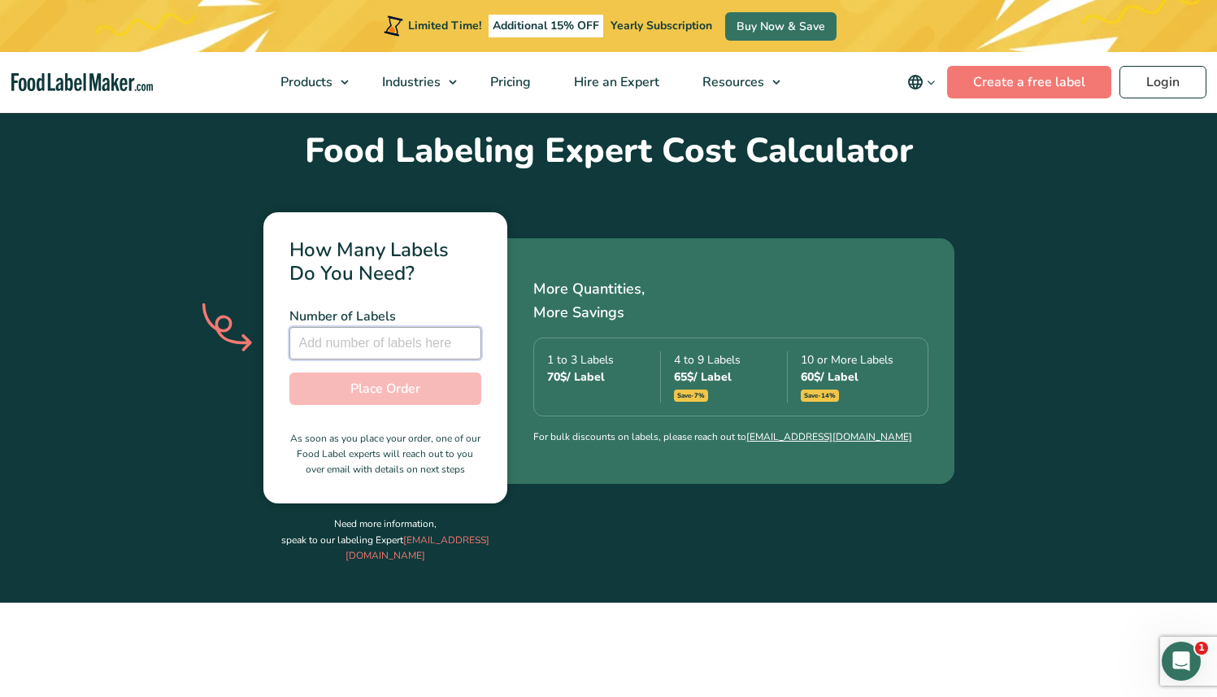
click at [363, 327] on input "number" at bounding box center [385, 343] width 192 height 33
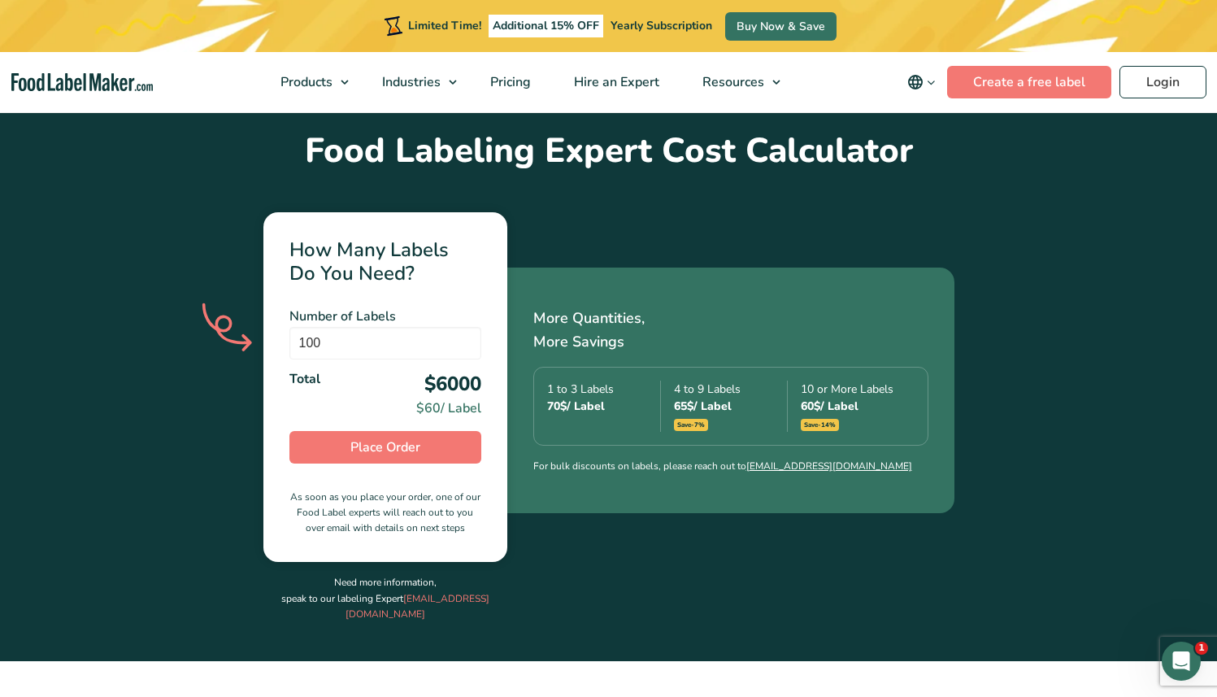
click at [711, 306] on p "More Quantities, More Savings" at bounding box center [730, 329] width 395 height 47
click at [377, 327] on input "100" at bounding box center [385, 343] width 192 height 33
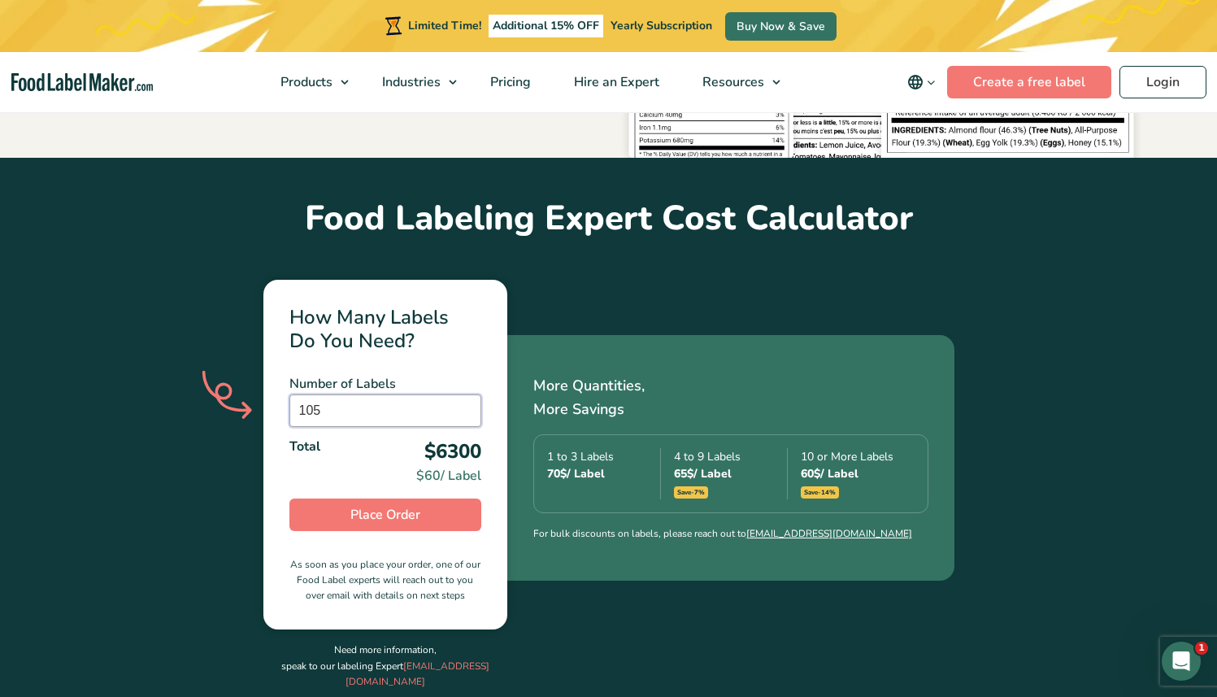
scroll to position [445, 0]
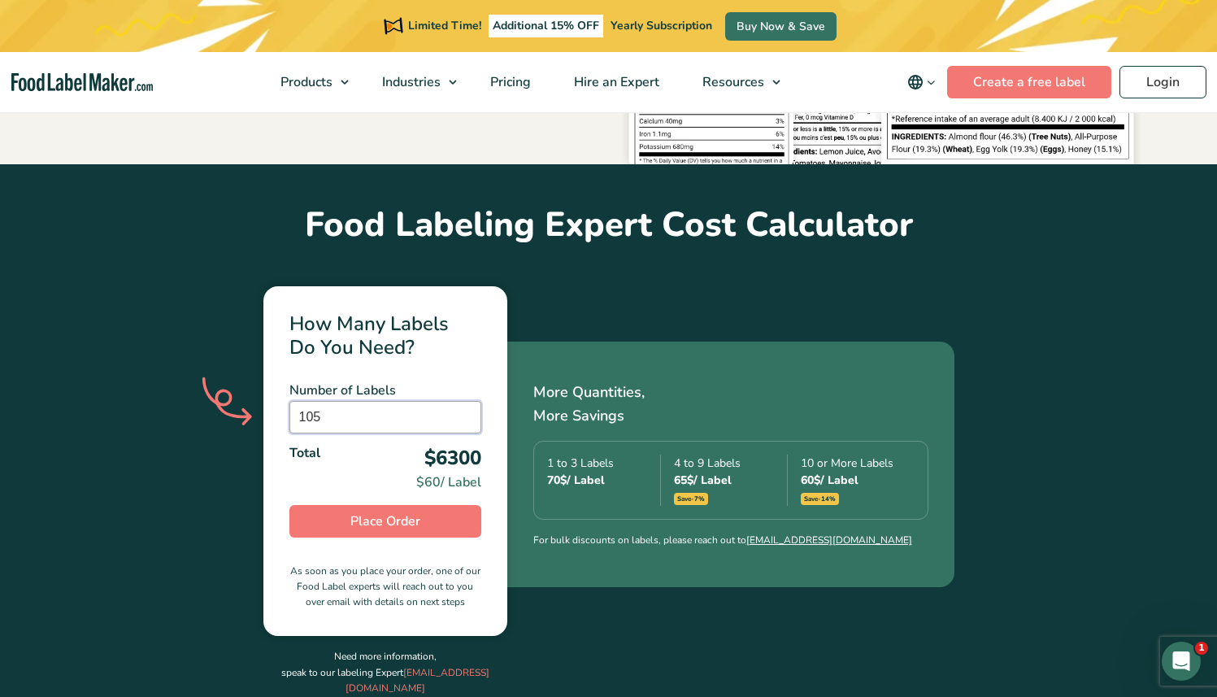
click at [367, 401] on input "105" at bounding box center [385, 417] width 192 height 33
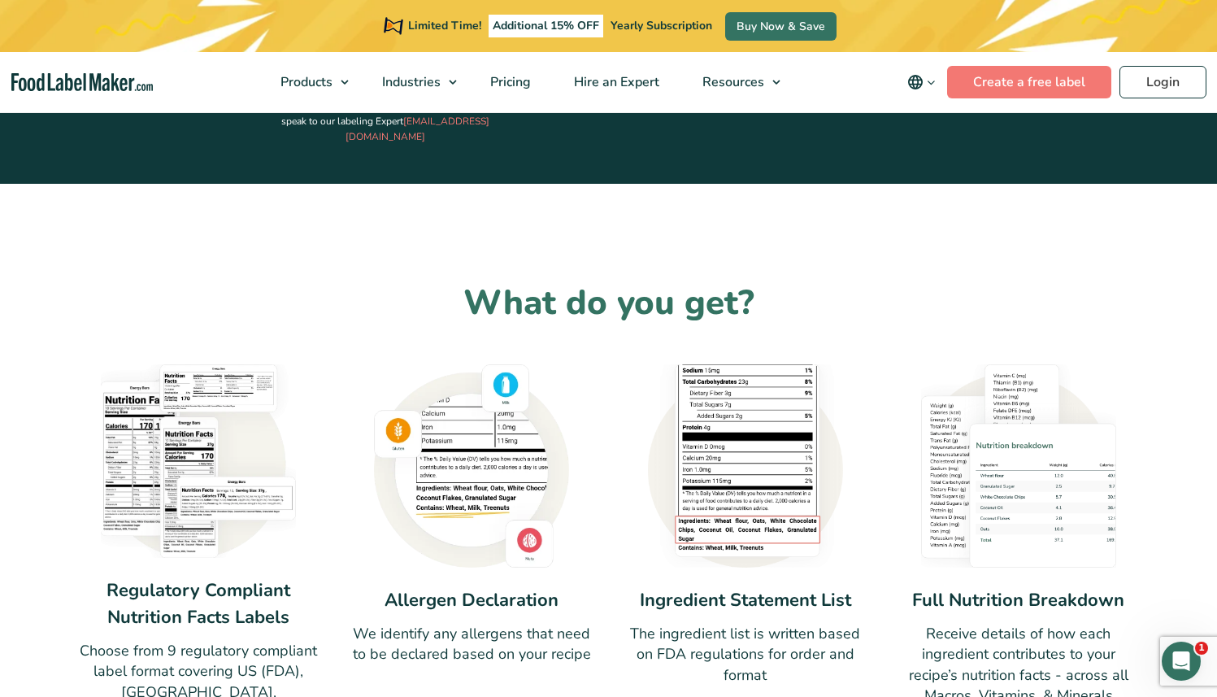
scroll to position [1098, 0]
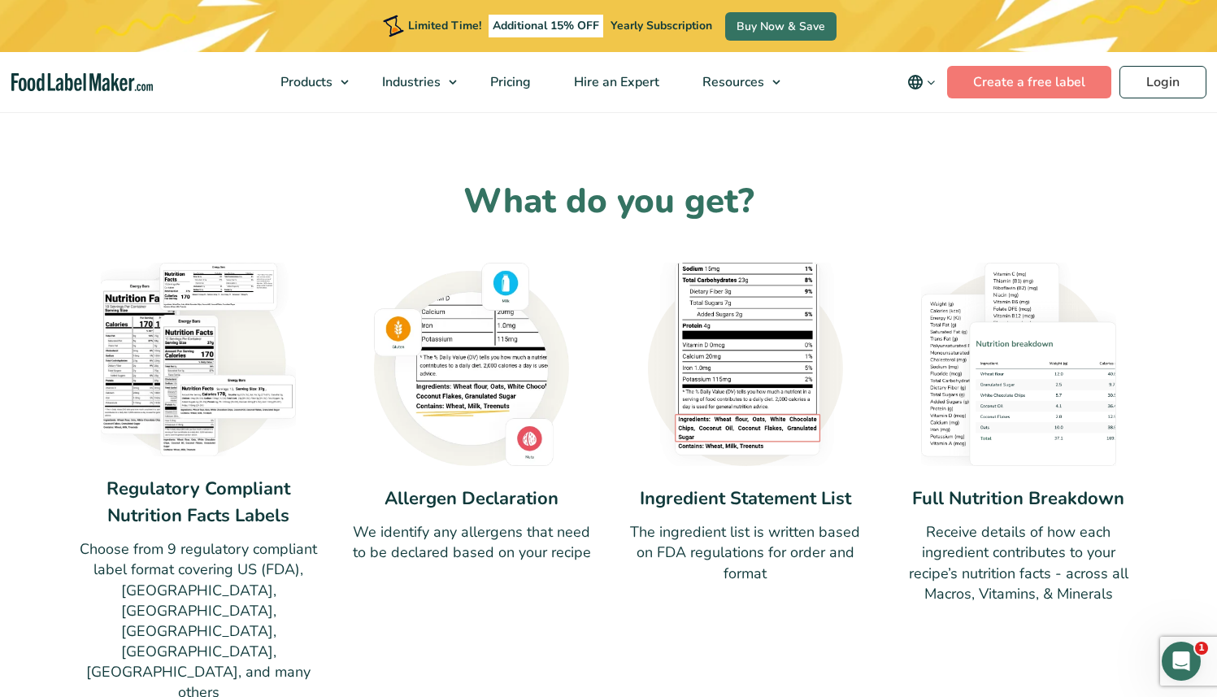
type input "101"
drag, startPoint x: 376, startPoint y: 508, endPoint x: 572, endPoint y: 539, distance: 198.3
click at [572, 539] on div "Allergen Declaration We identify any allergens that need to be declared based o…" at bounding box center [472, 483] width 245 height 440
click at [572, 540] on div "Allergen Declaration We identify any allergens that need to be declared based o…" at bounding box center [472, 483] width 245 height 440
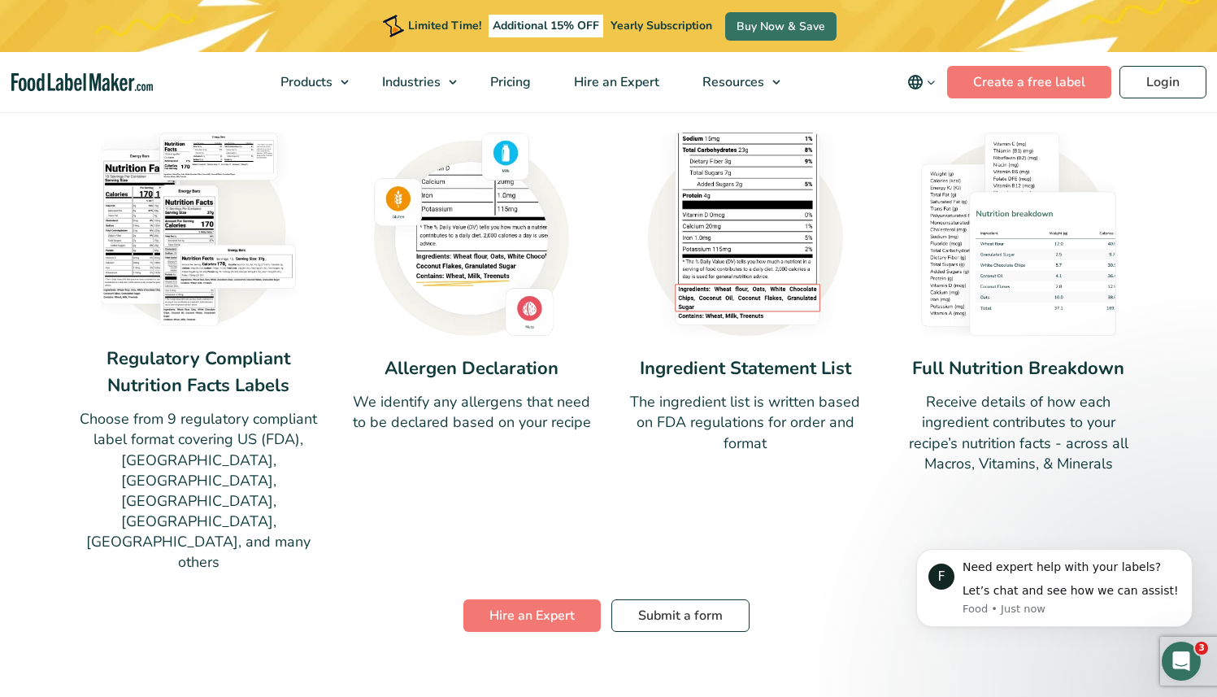
scroll to position [0, 0]
click at [1182, 554] on button "Dismiss notification" at bounding box center [1187, 553] width 21 height 21
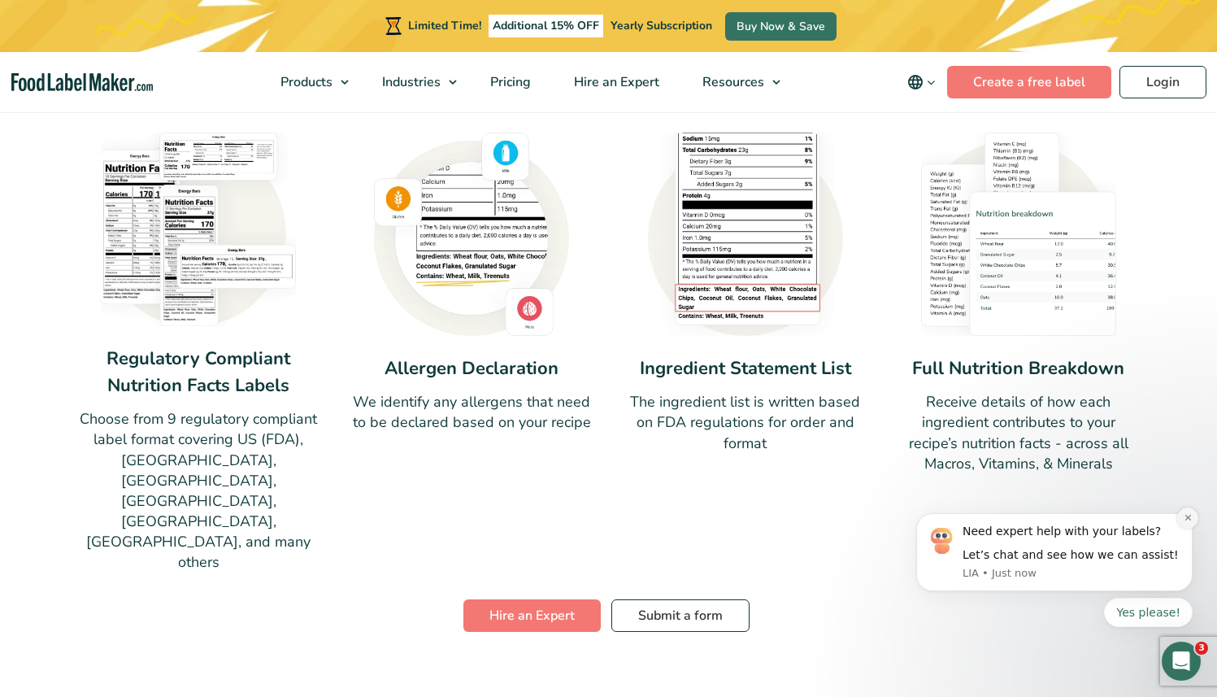
click at [1184, 524] on button "Dismiss notification" at bounding box center [1187, 517] width 21 height 21
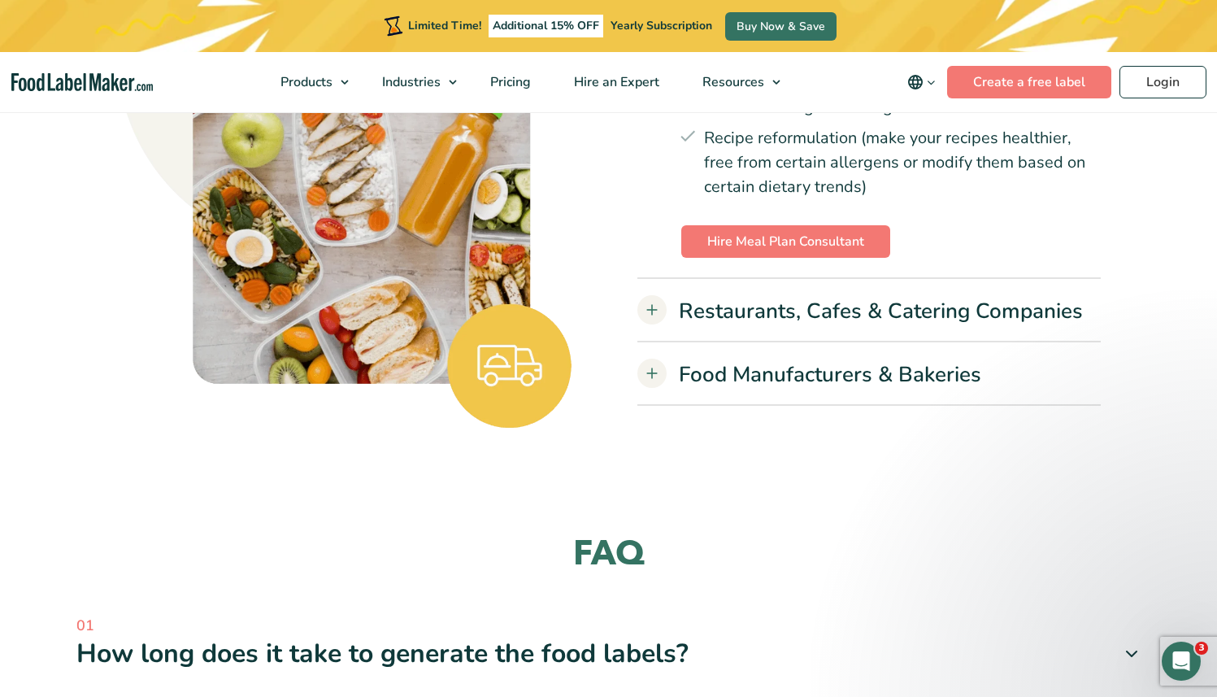
scroll to position [4134, 0]
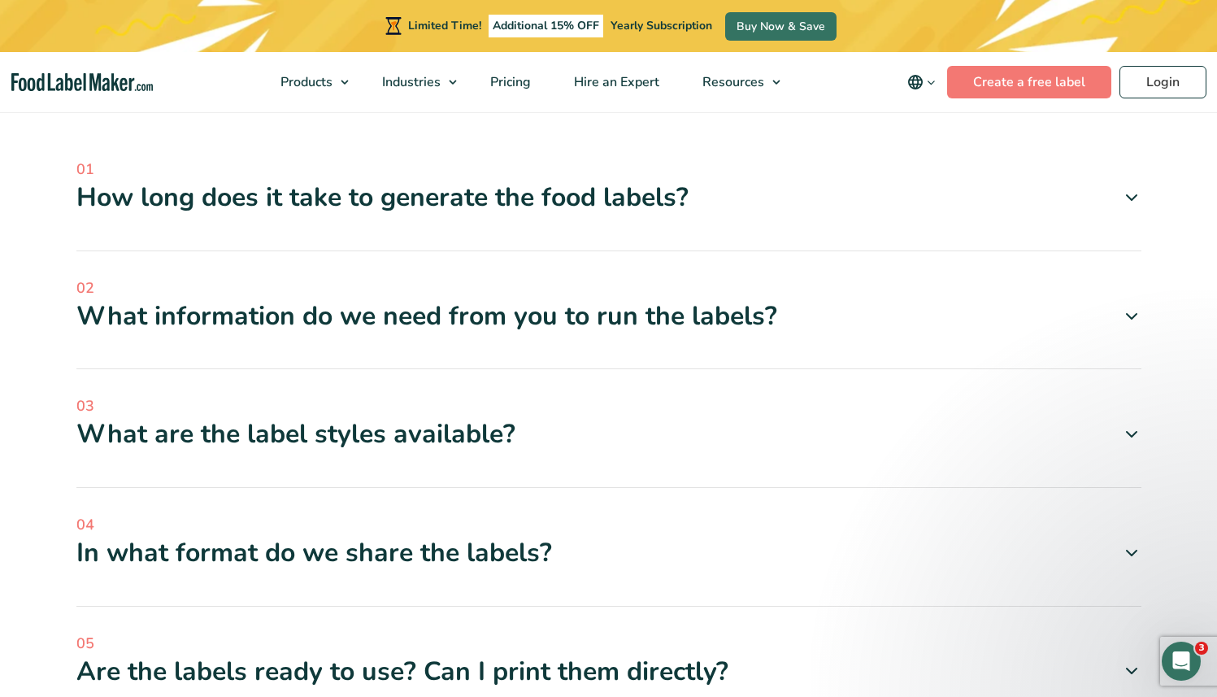
scroll to position [4248, 0]
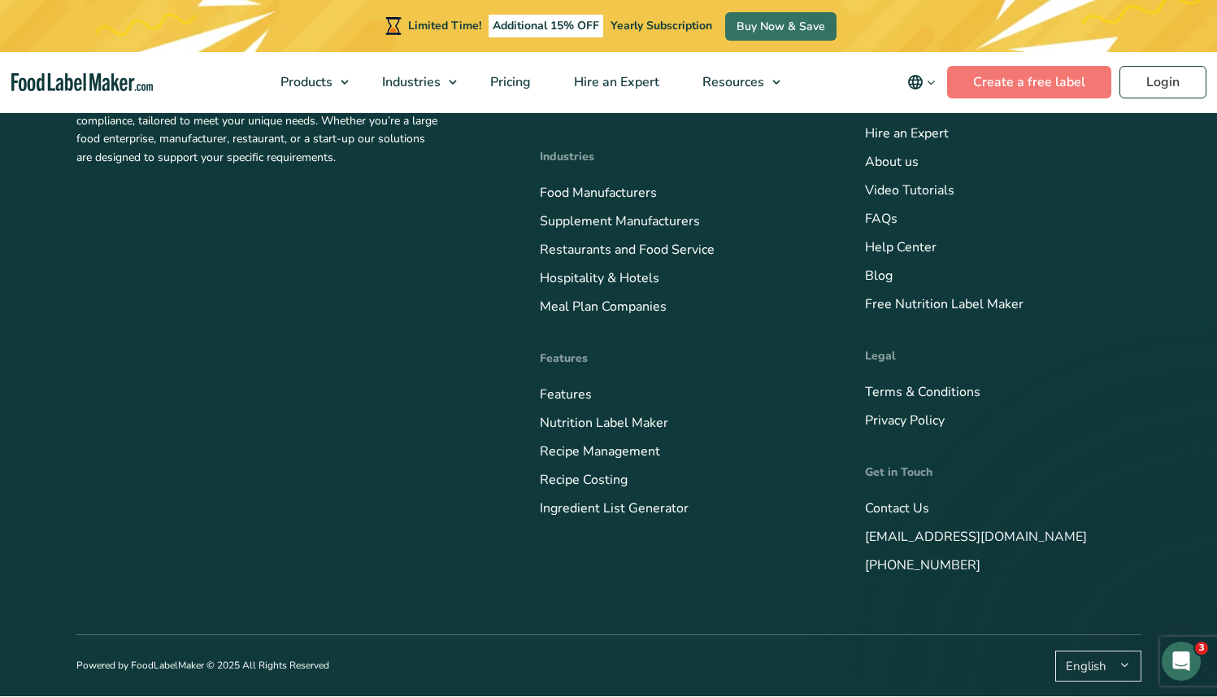
scroll to position [5490, 0]
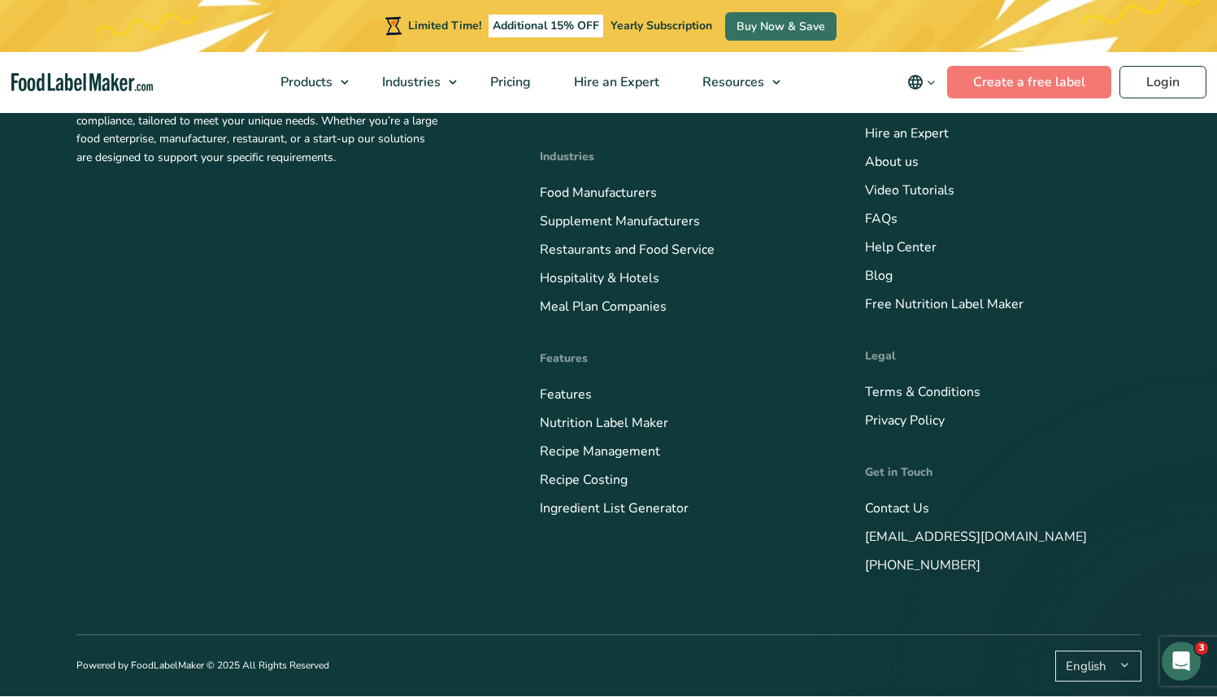
scroll to position [5638, 0]
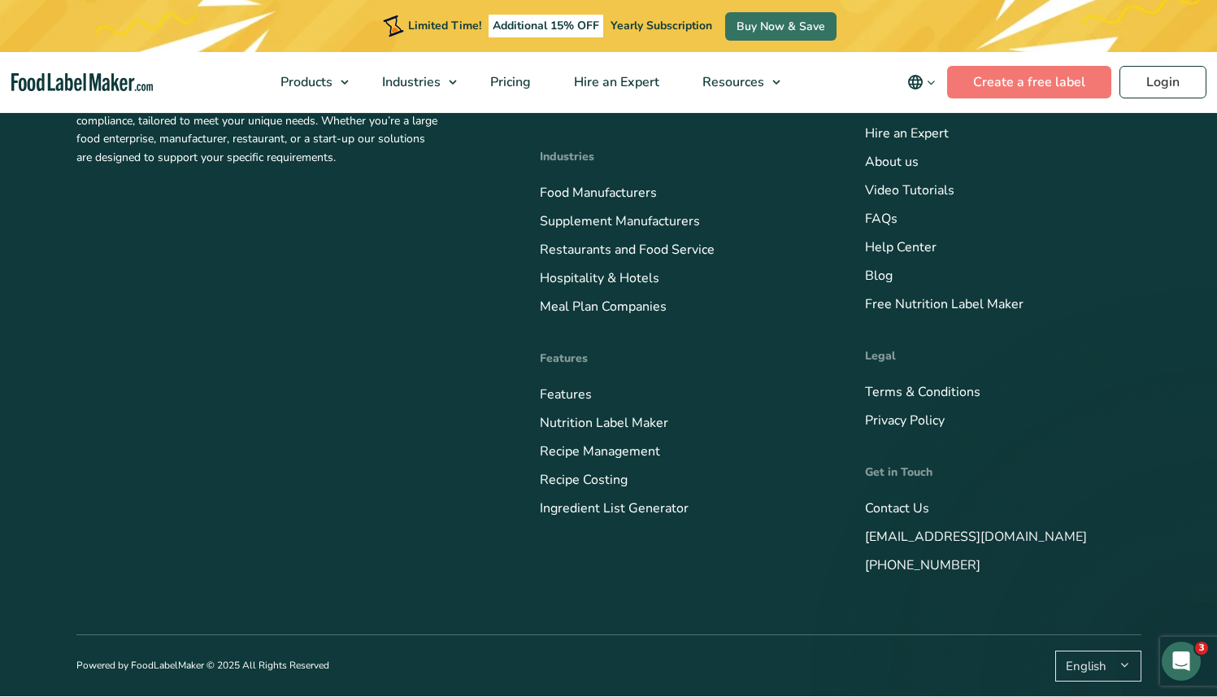
scroll to position [5867, 0]
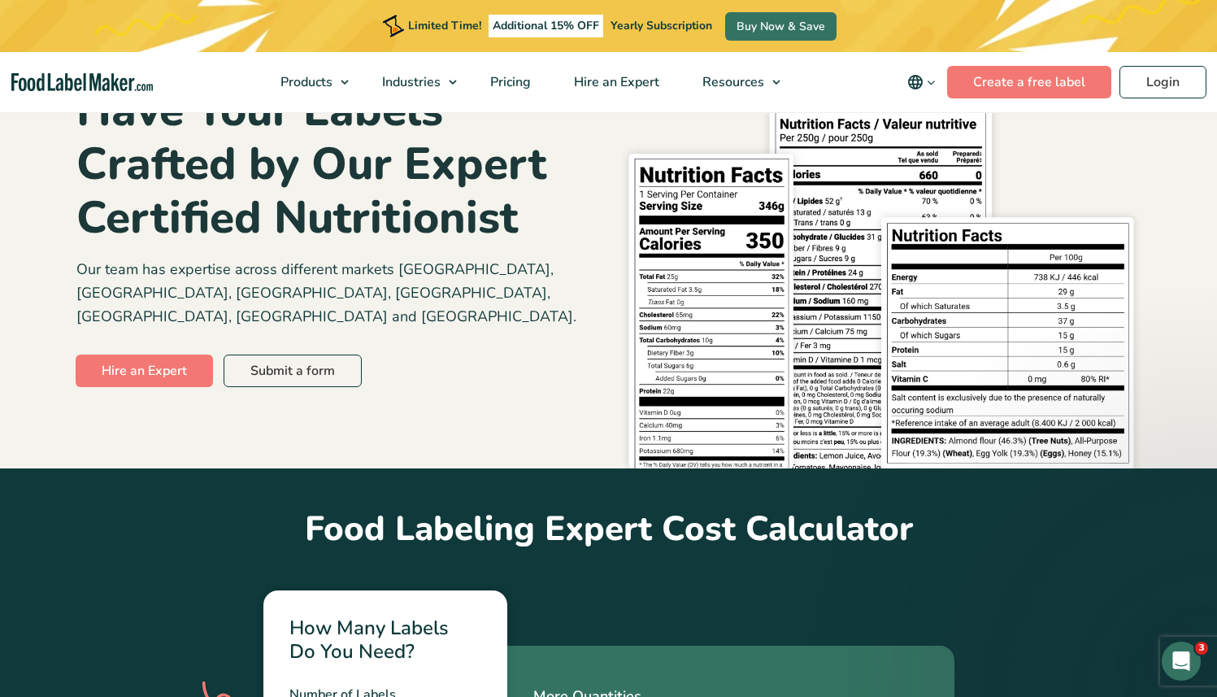
scroll to position [0, 0]
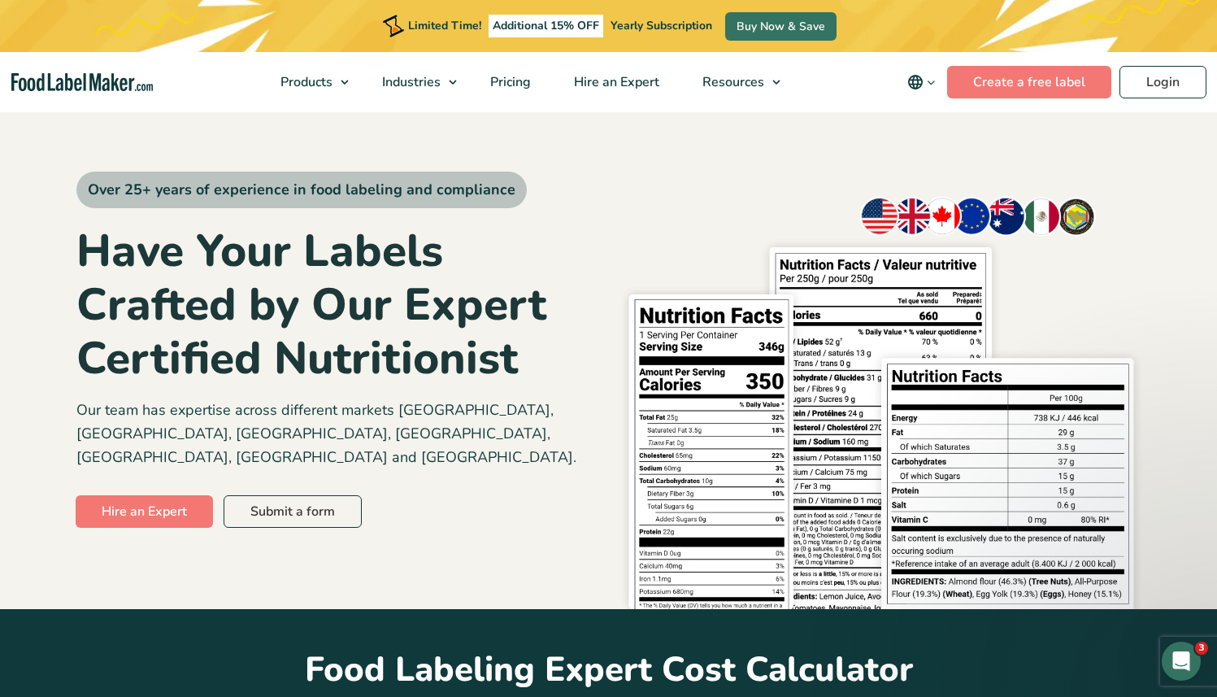
click at [963, 190] on img at bounding box center [881, 397] width 520 height 422
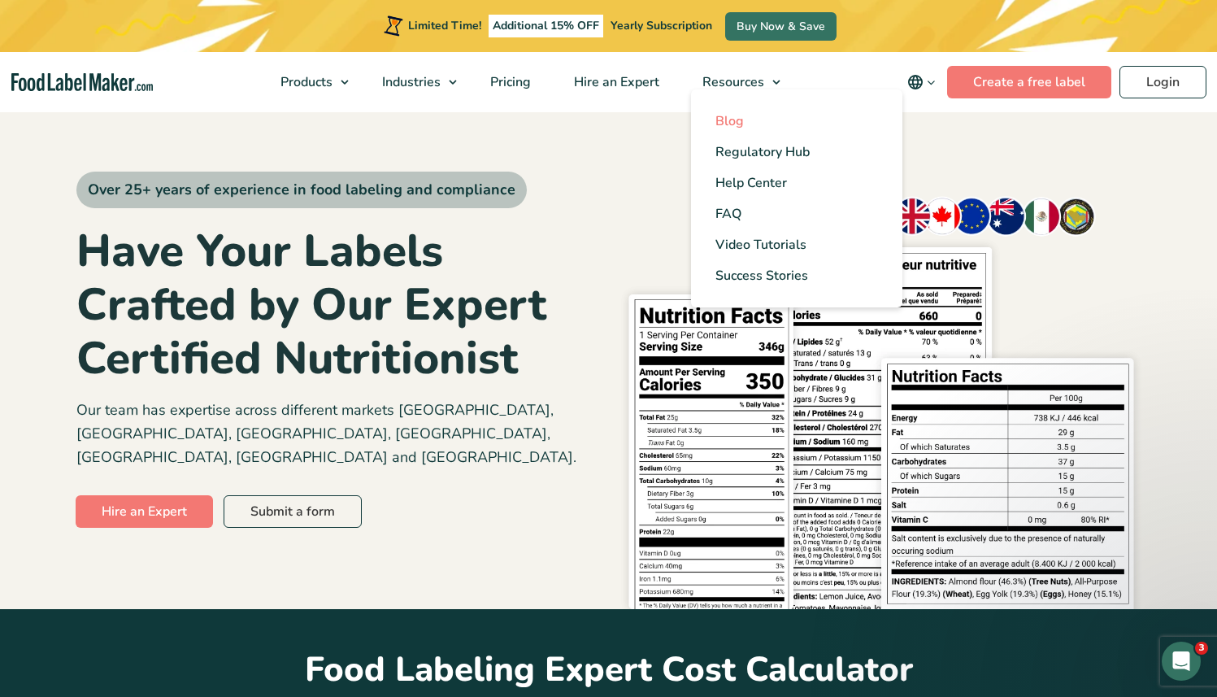
click at [750, 124] on link "Blog" at bounding box center [796, 121] width 211 height 31
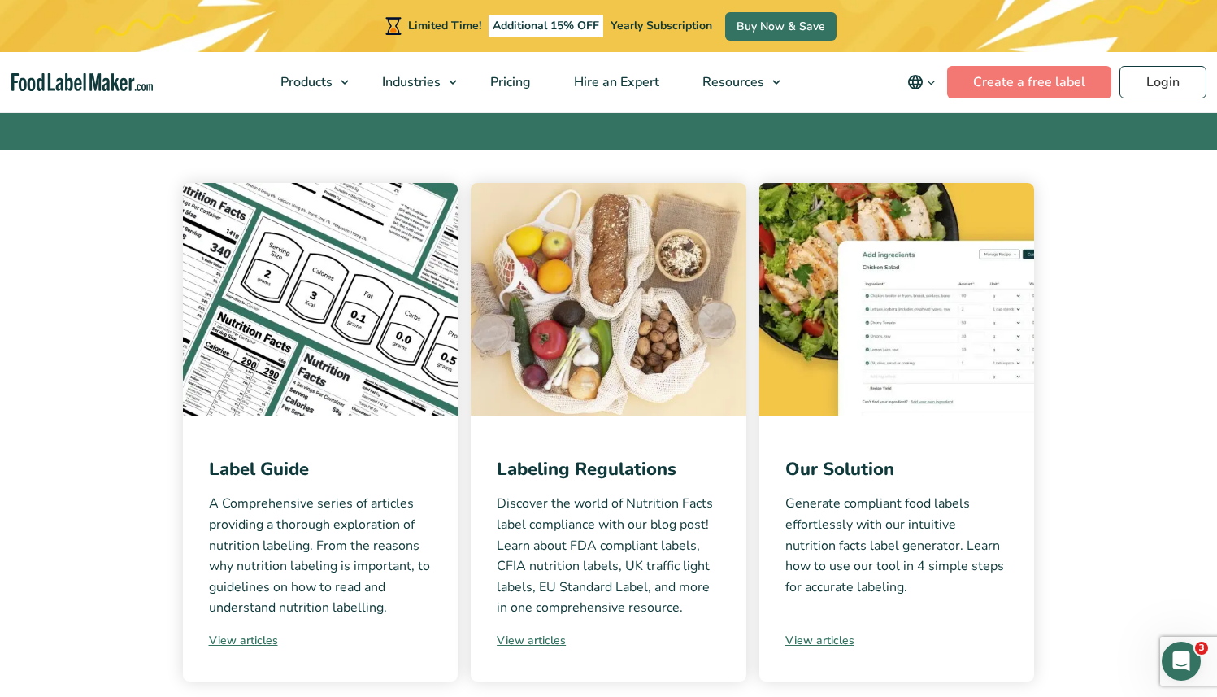
scroll to position [348, 0]
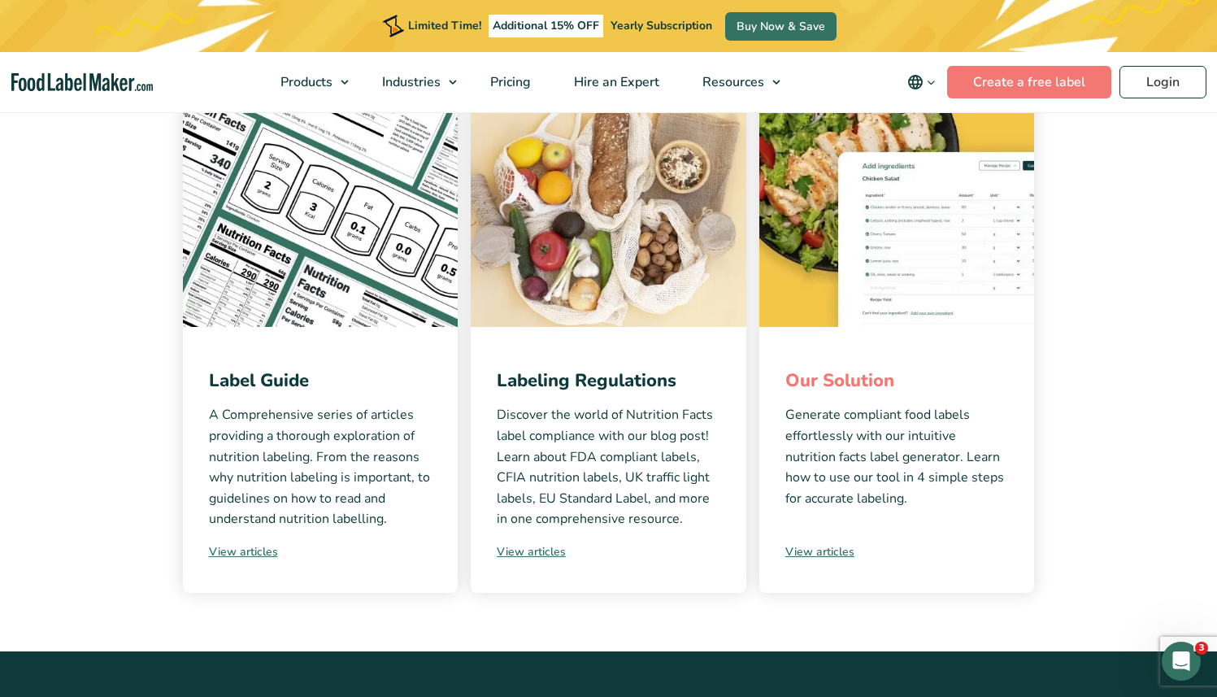
click at [834, 377] on link "Our Solution" at bounding box center [839, 380] width 109 height 24
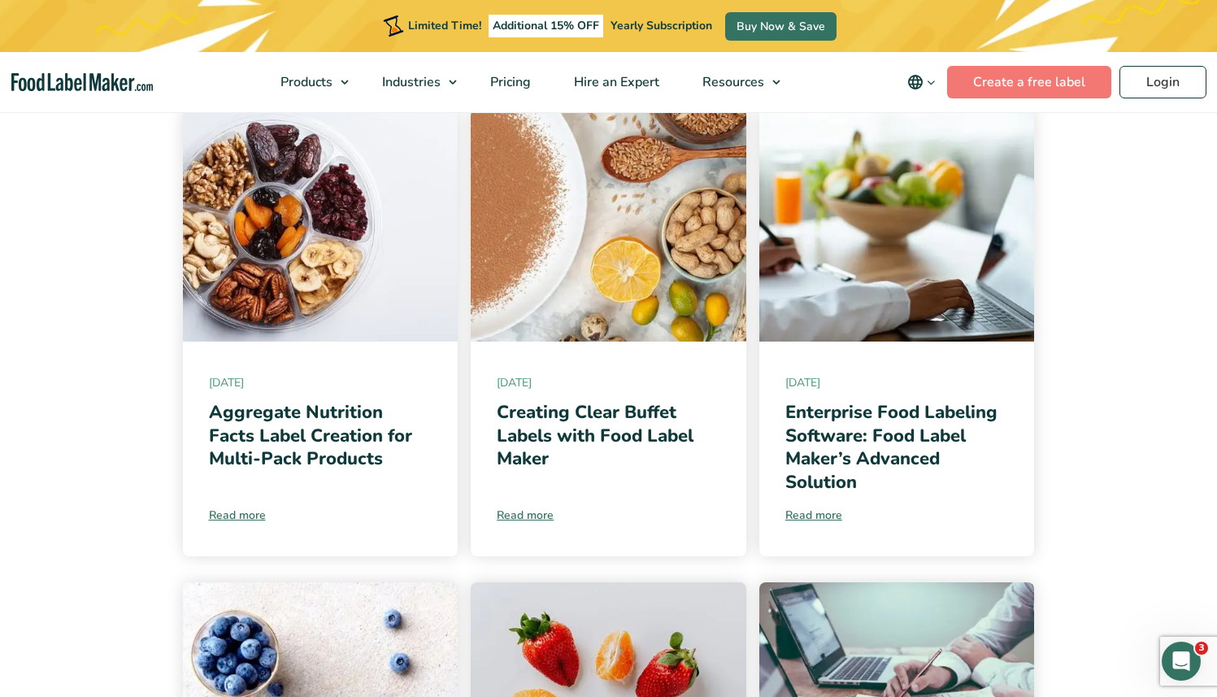
scroll to position [282, 0]
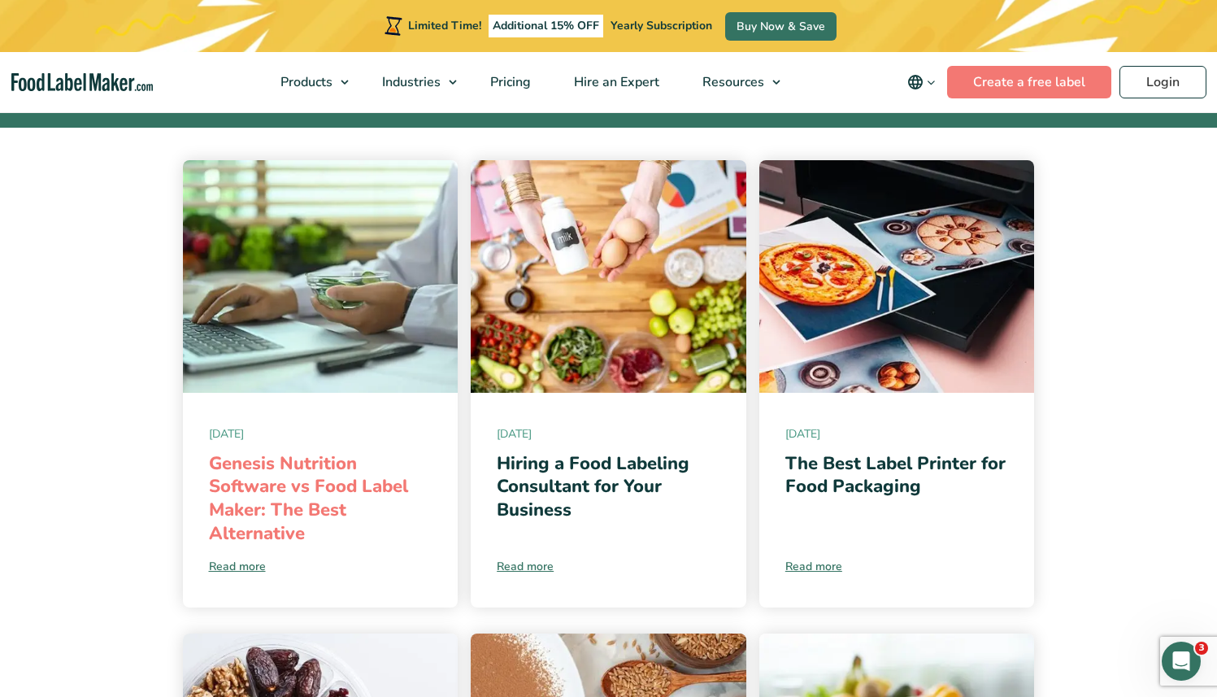
click at [310, 509] on link "Genesis Nutrition Software vs Food Label Maker: The Best Alternative" at bounding box center [308, 498] width 199 height 94
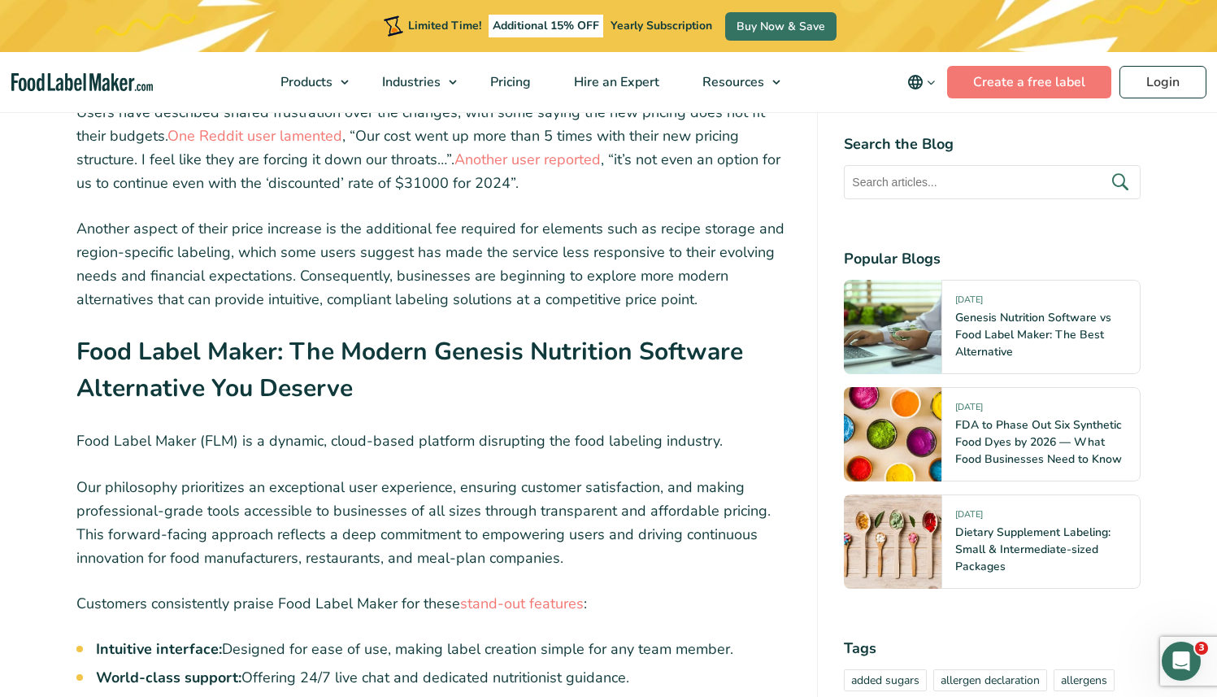
scroll to position [1645, 0]
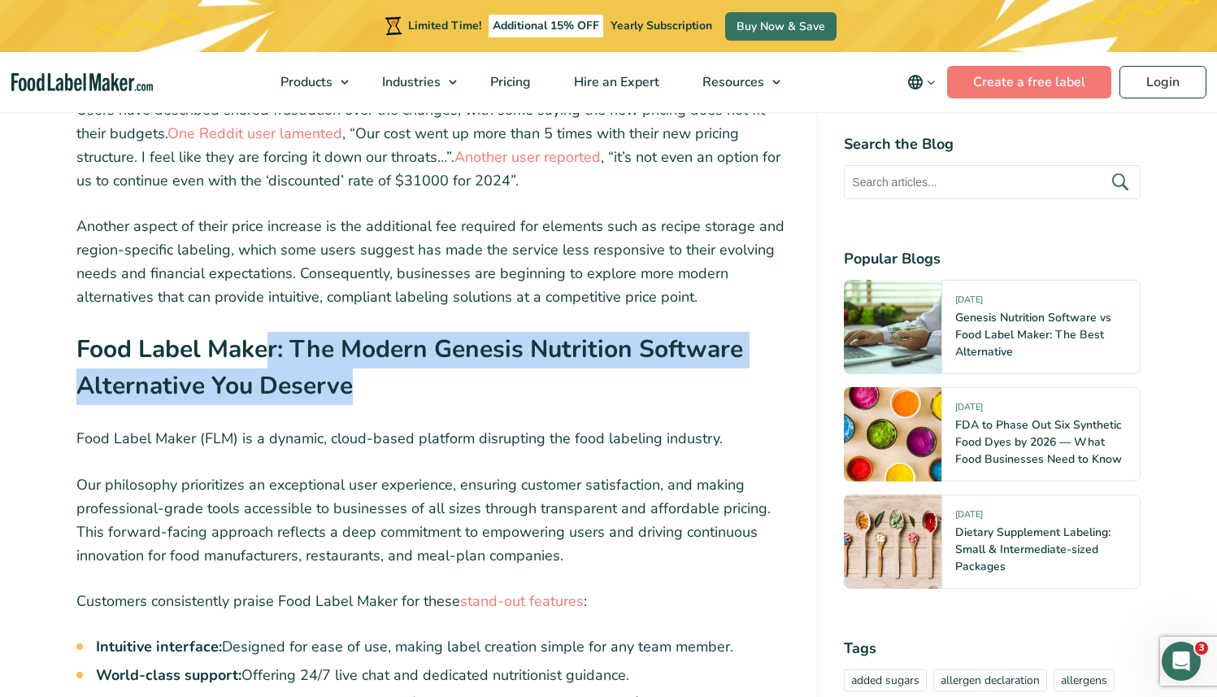
drag, startPoint x: 267, startPoint y: 329, endPoint x: 393, endPoint y: 354, distance: 128.3
click at [393, 354] on h2 "Food Label Maker: The Modern Genesis Nutrition Software Alternative You Deserve" at bounding box center [433, 373] width 715 height 83
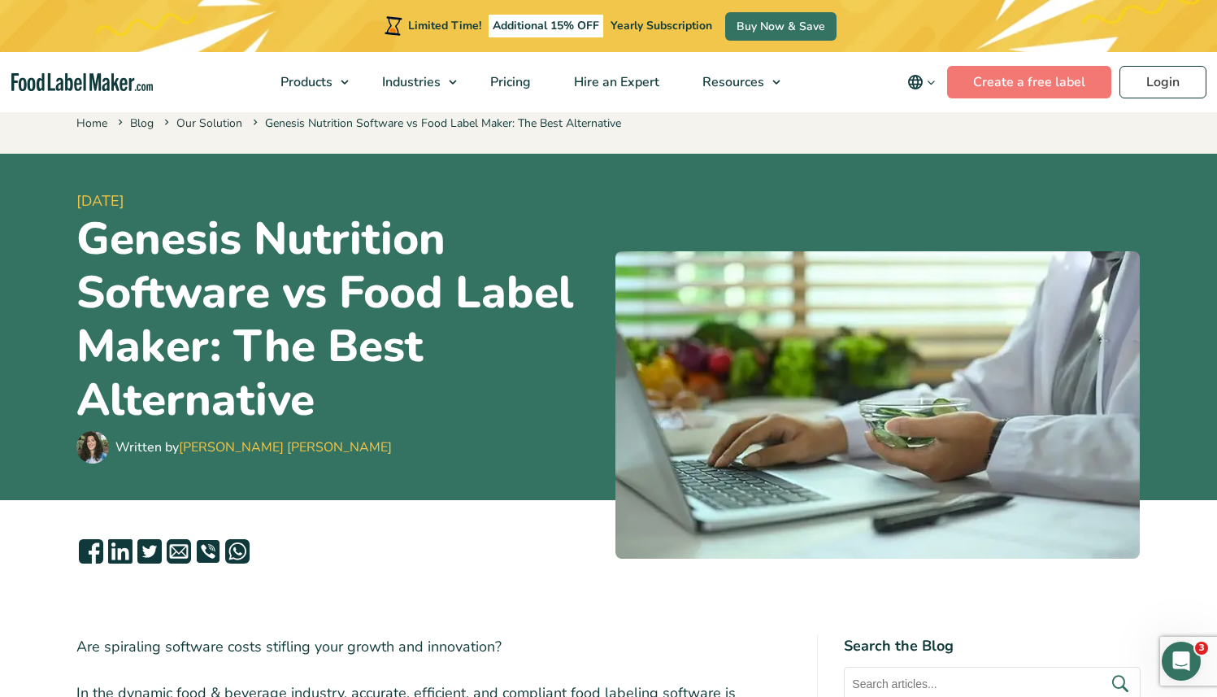
scroll to position [0, 0]
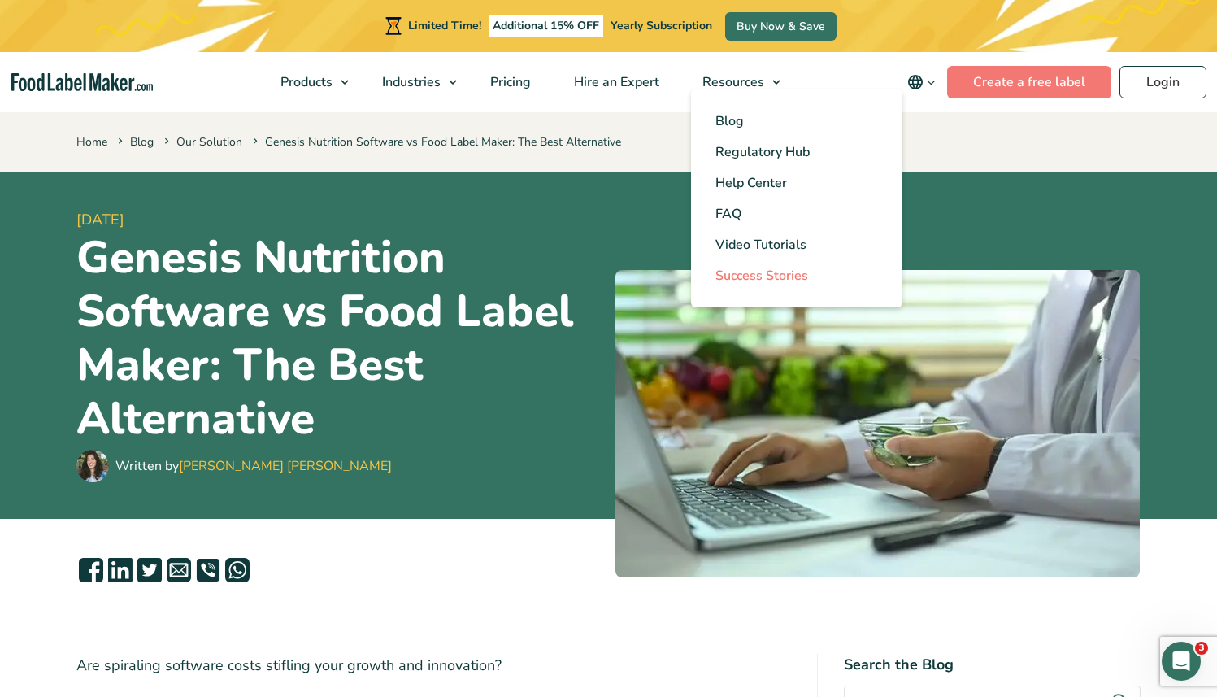
click at [785, 277] on span "Success Stories" at bounding box center [761, 276] width 93 height 18
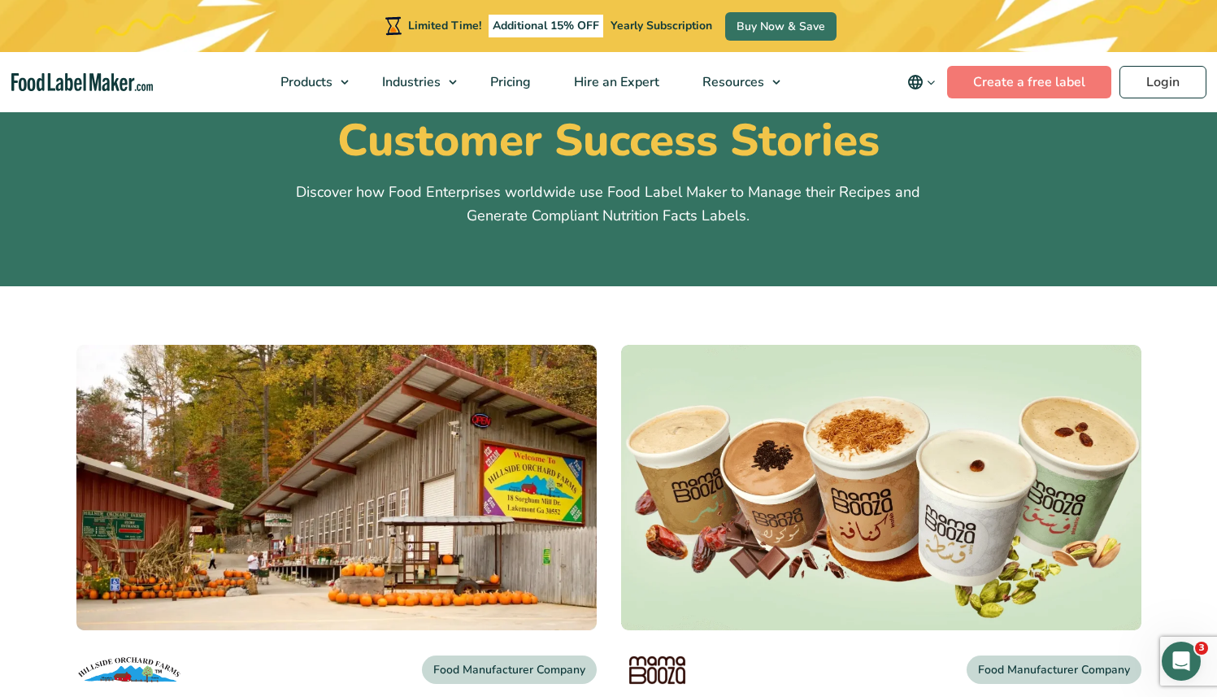
scroll to position [774, 0]
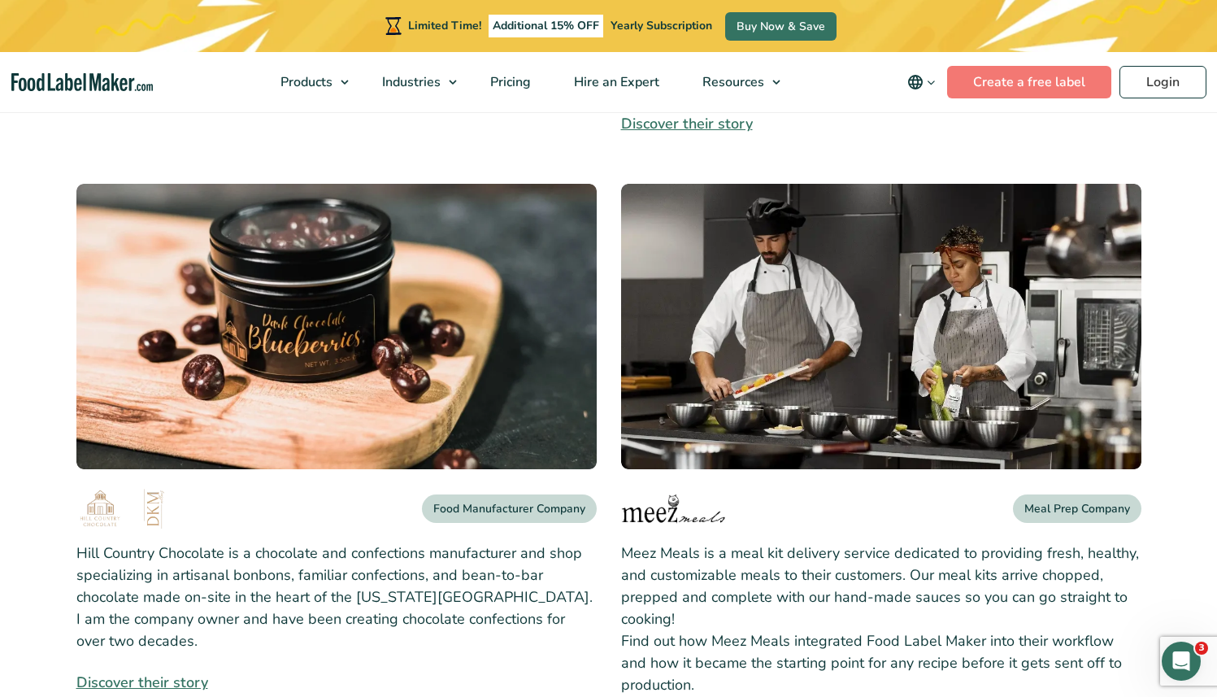
click at [710, 250] on img at bounding box center [881, 326] width 520 height 285
